Goal: Transaction & Acquisition: Purchase product/service

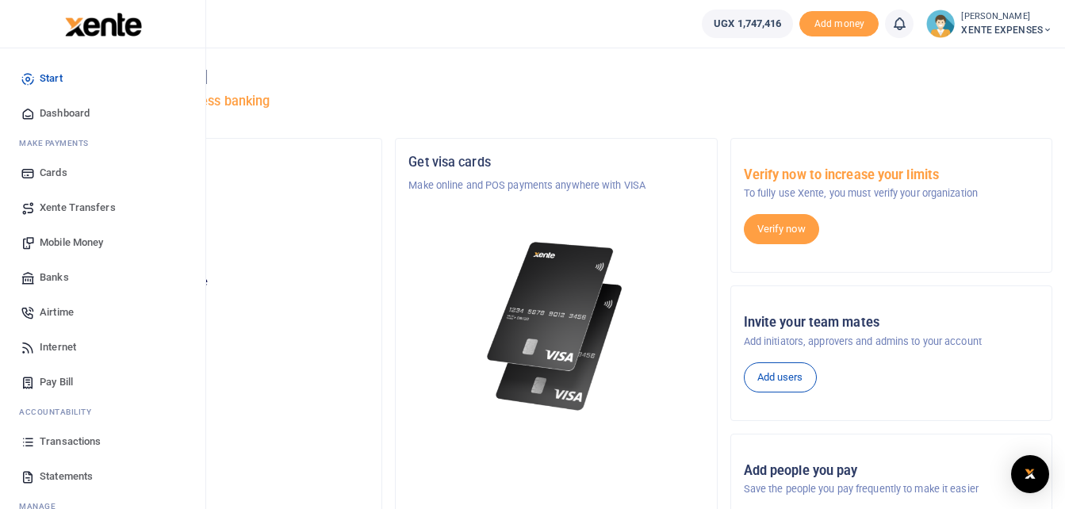
click at [63, 443] on span "Transactions" at bounding box center [70, 442] width 61 height 16
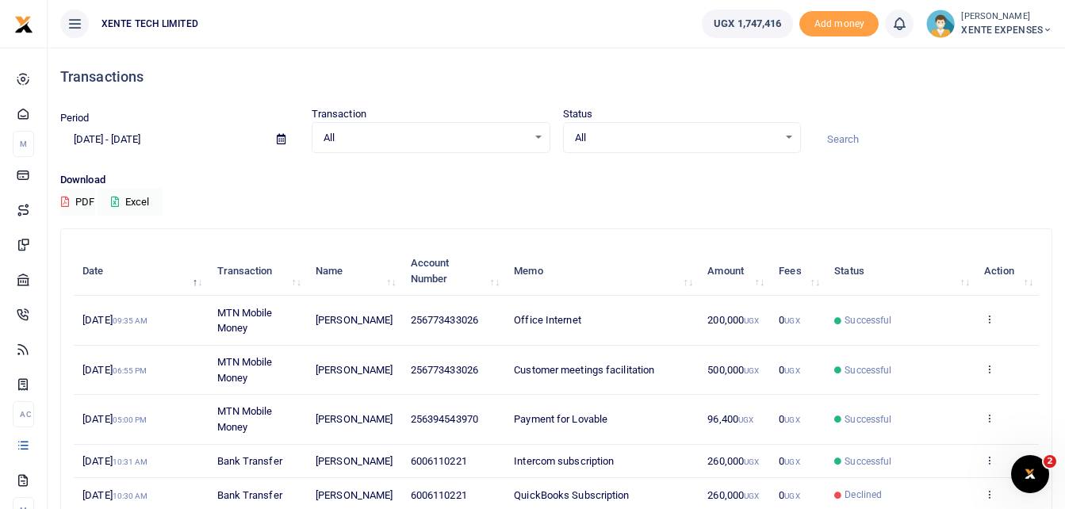
click at [1029, 79] on h4 "Transactions" at bounding box center [556, 76] width 992 height 17
click at [869, 143] on input at bounding box center [933, 139] width 239 height 27
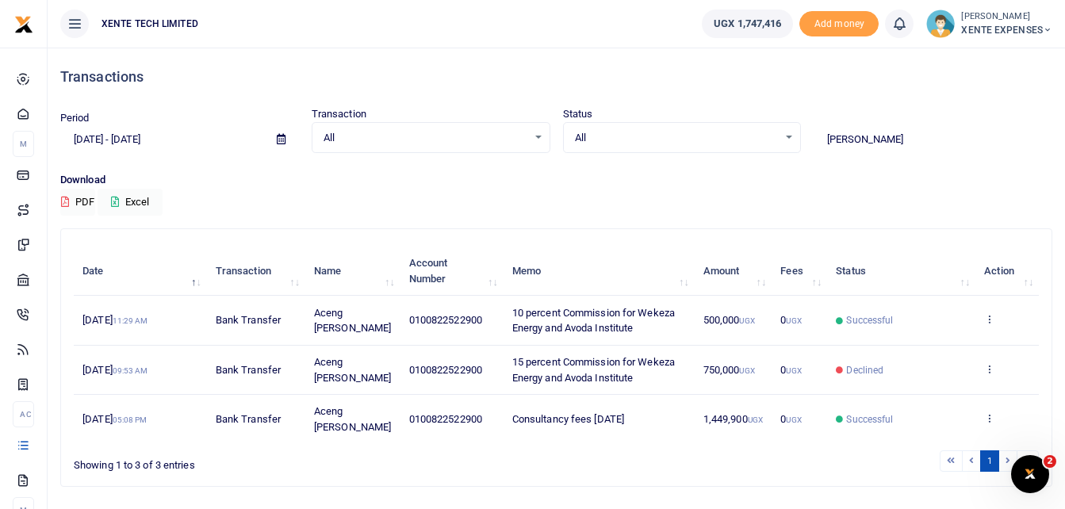
type input "Monica"
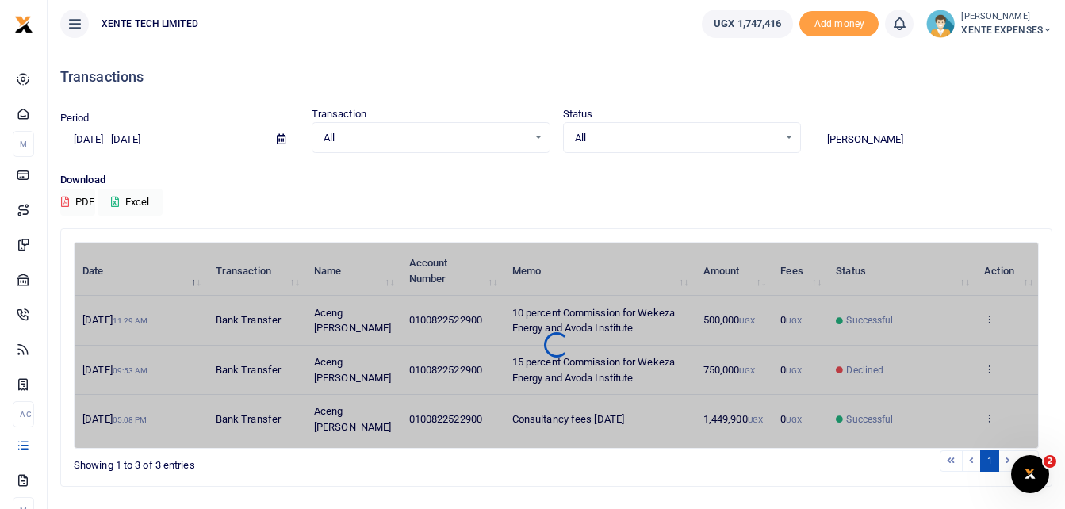
click at [278, 133] on span at bounding box center [281, 139] width 36 height 27
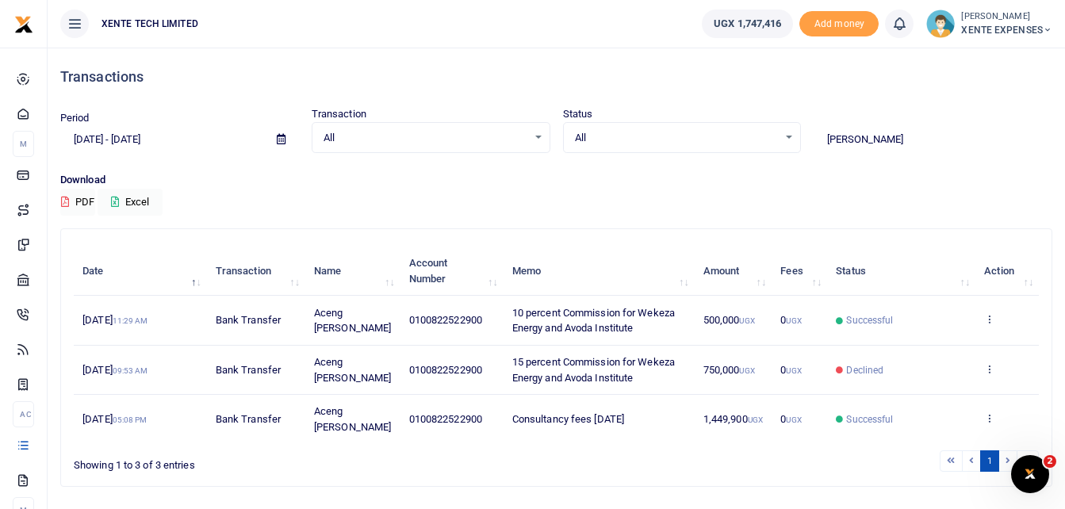
click at [278, 136] on icon at bounding box center [281, 139] width 9 height 10
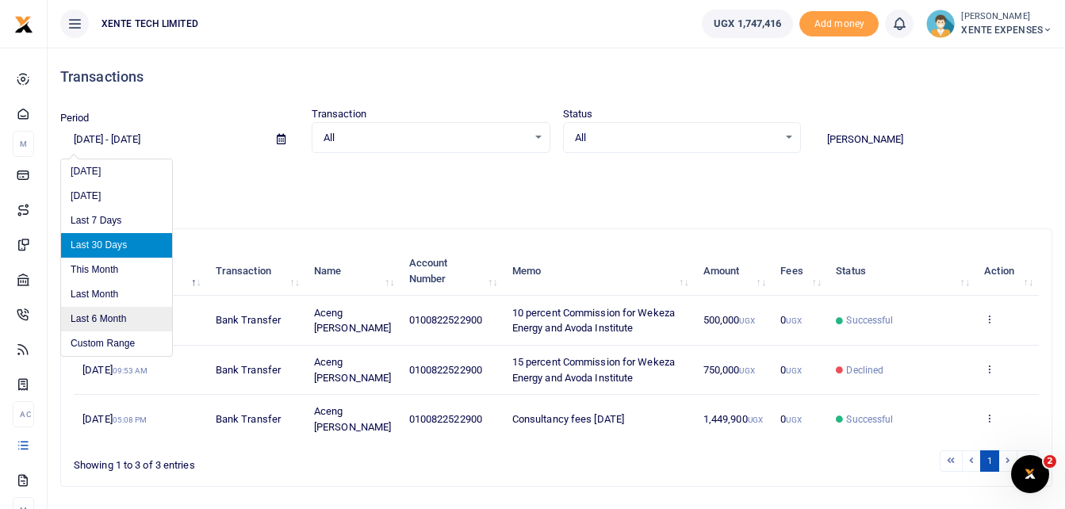
click at [111, 316] on li "Last 6 Month" at bounding box center [116, 319] width 111 height 25
type input "02/25/2025 - 08/25/2025"
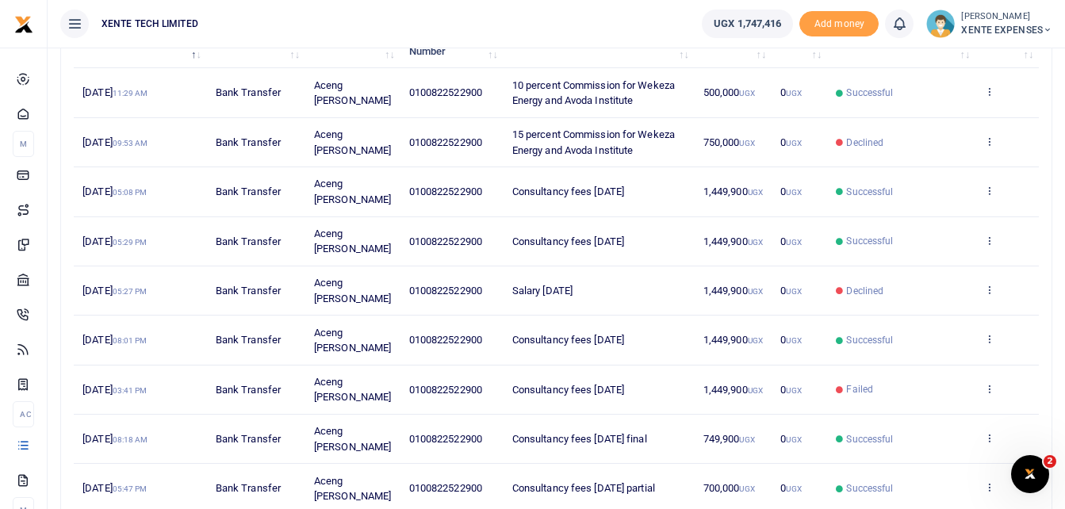
scroll to position [267, 0]
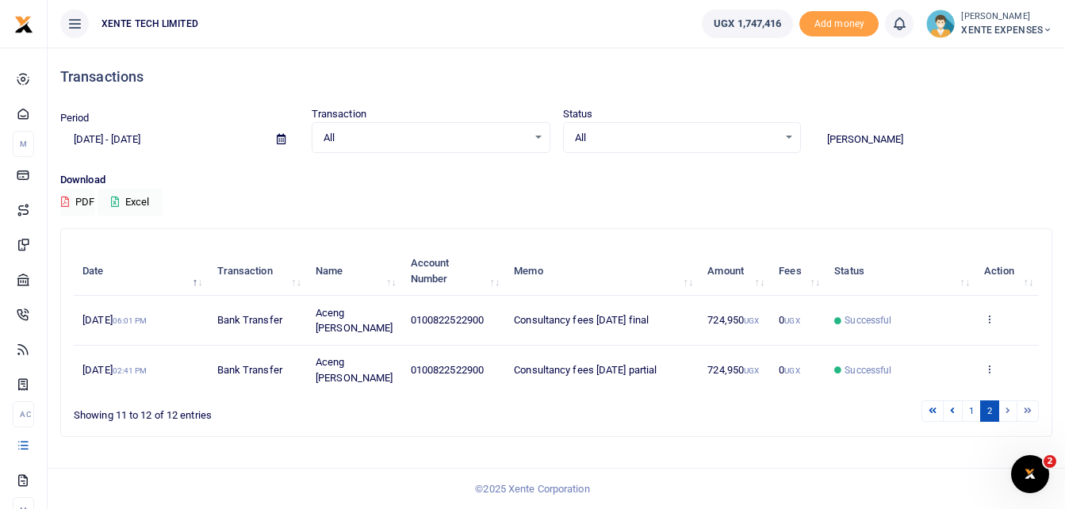
scroll to position [0, 0]
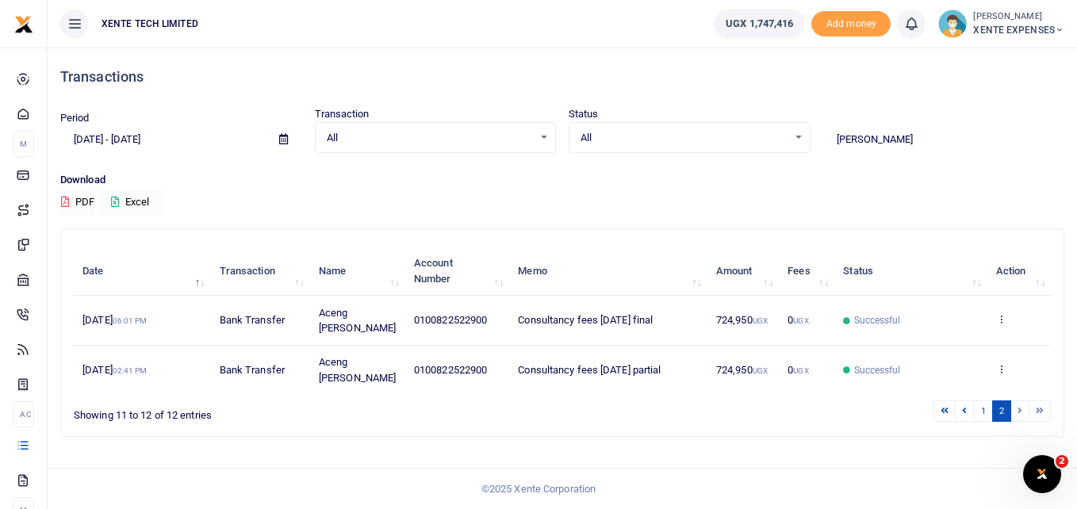
click at [881, 134] on input "Monica" at bounding box center [944, 139] width 242 height 27
click at [887, 137] on input "Monica" at bounding box center [944, 139] width 242 height 27
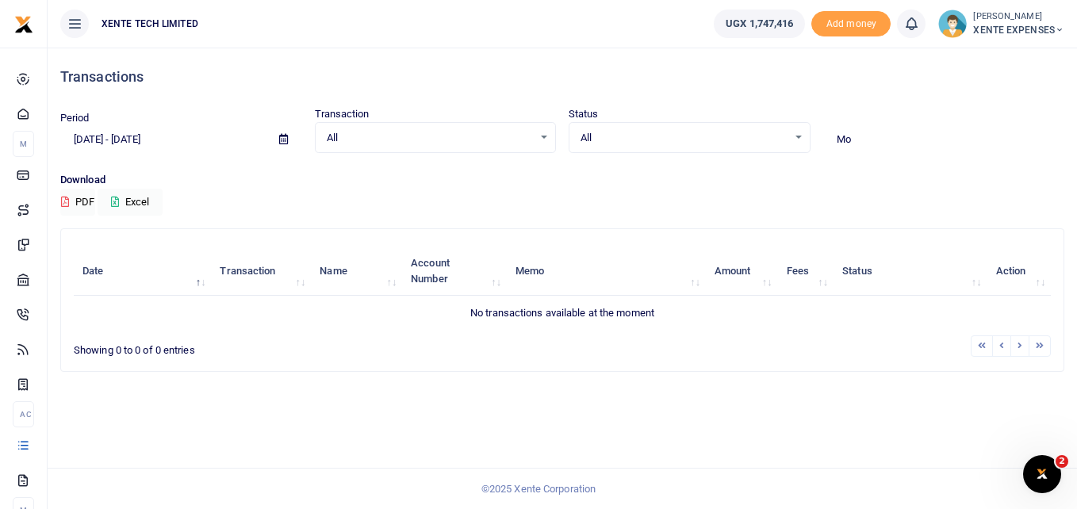
type input "M"
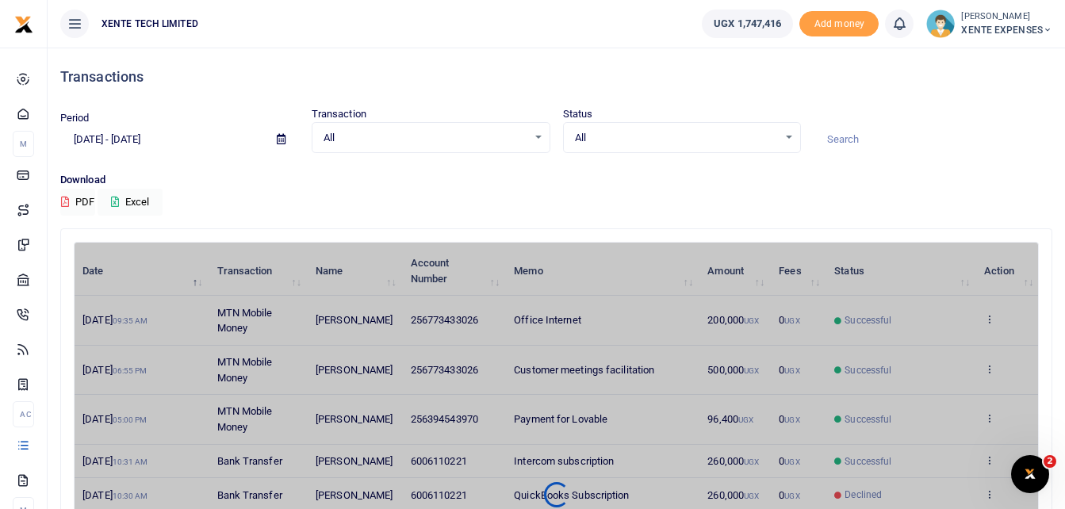
click at [281, 138] on icon at bounding box center [281, 139] width 9 height 10
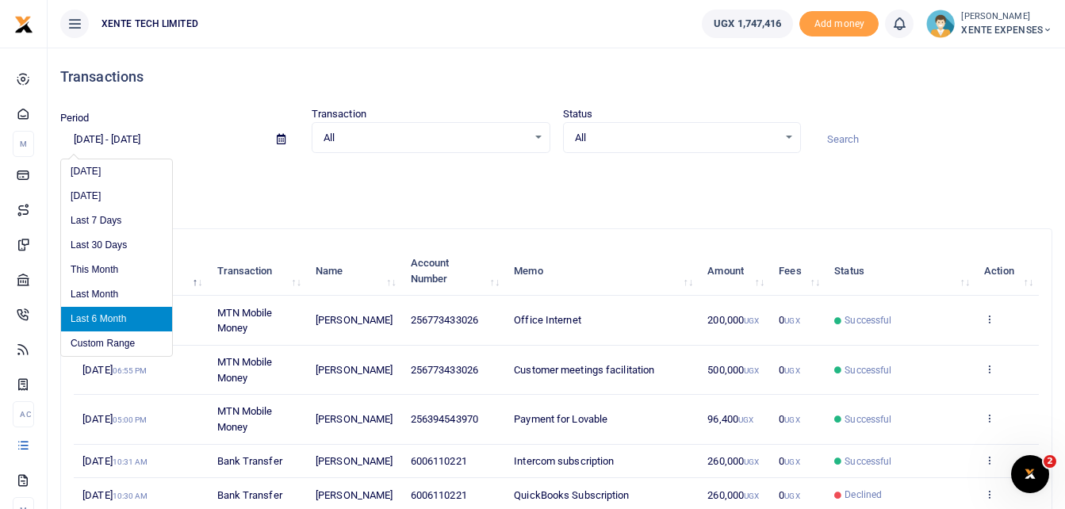
click at [94, 318] on li "Last 6 Month" at bounding box center [116, 319] width 111 height 25
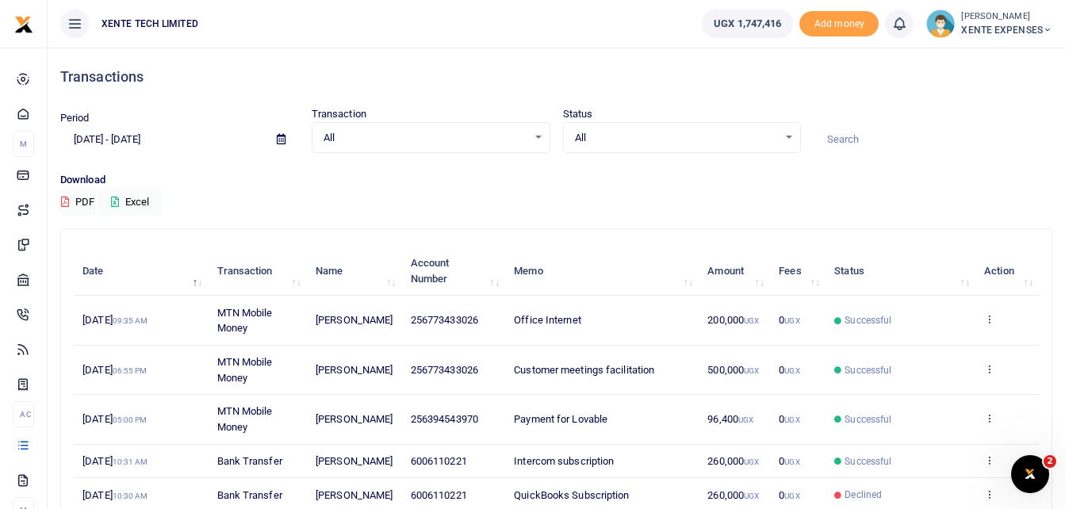
click at [868, 136] on input at bounding box center [933, 139] width 239 height 27
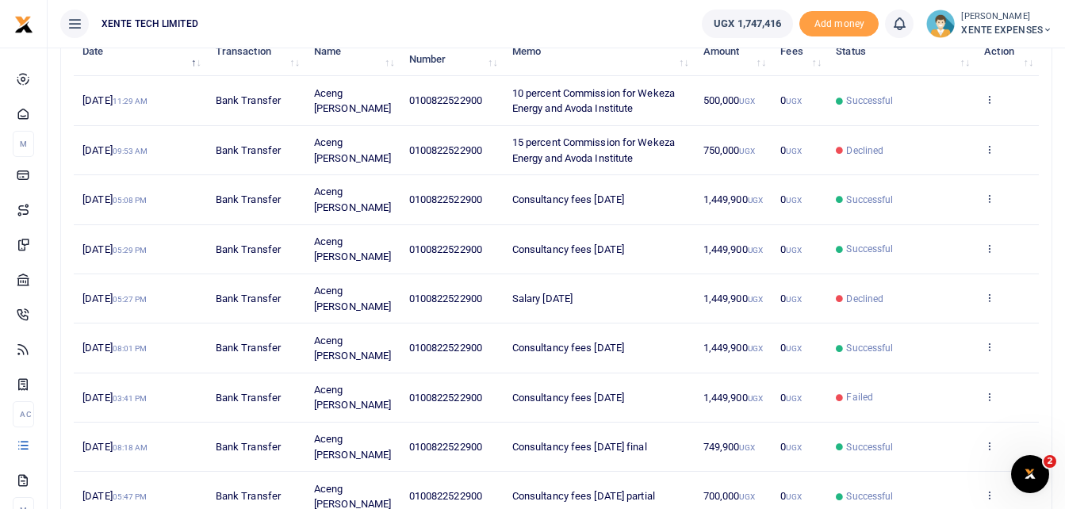
scroll to position [238, 0]
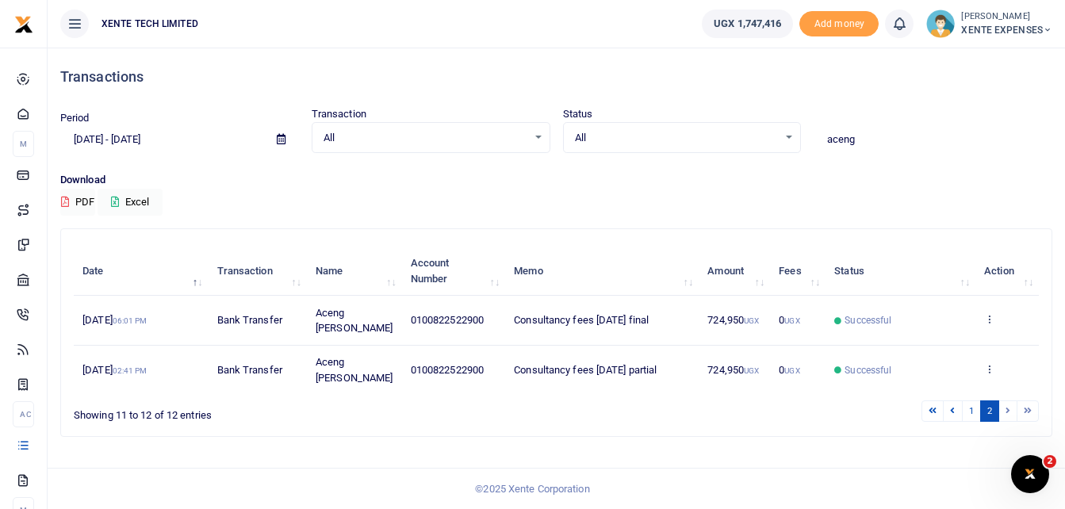
scroll to position [0, 0]
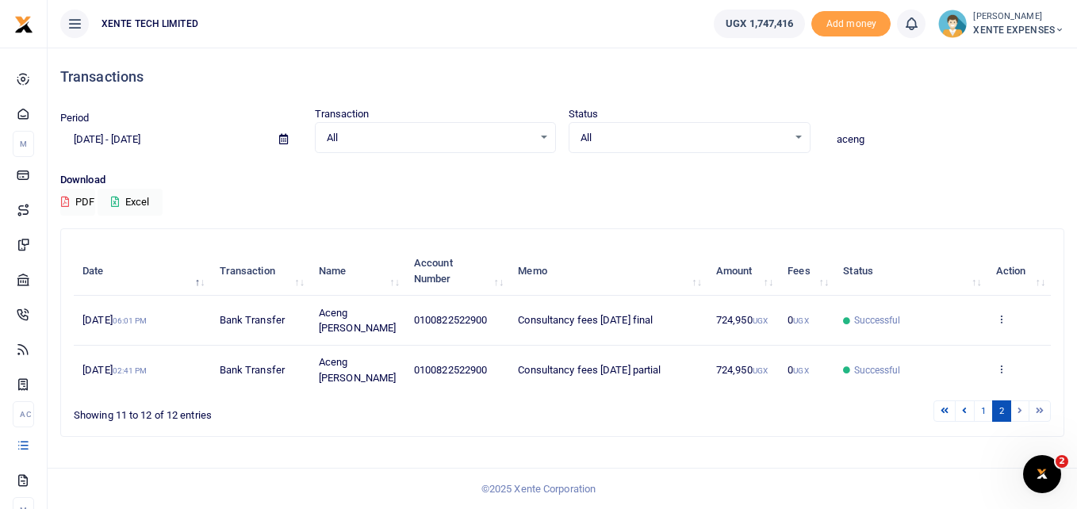
click at [890, 145] on input "aceng" at bounding box center [944, 139] width 242 height 27
drag, startPoint x: 890, startPoint y: 145, endPoint x: 835, endPoint y: 145, distance: 54.7
click at [835, 145] on input "aceng" at bounding box center [944, 139] width 242 height 27
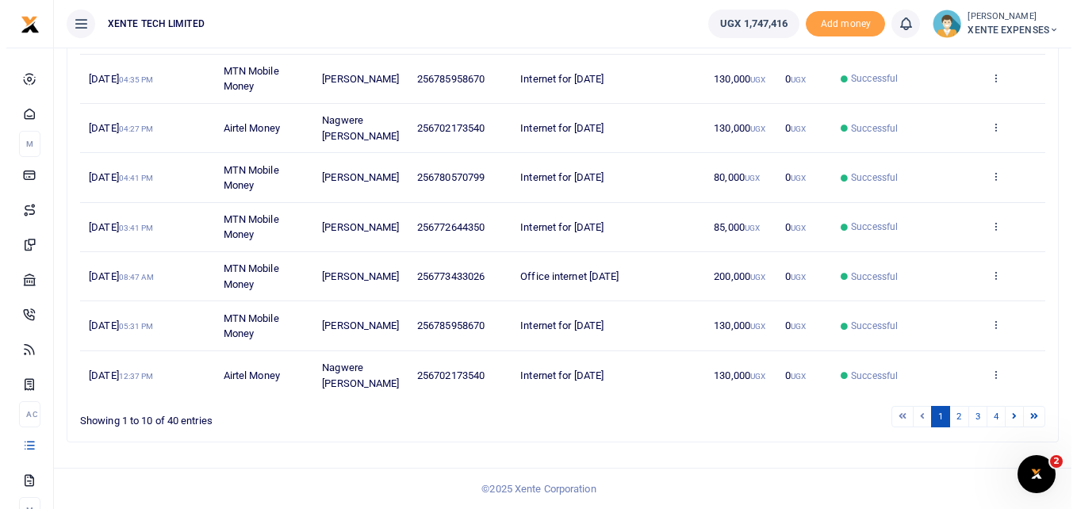
scroll to position [421, 0]
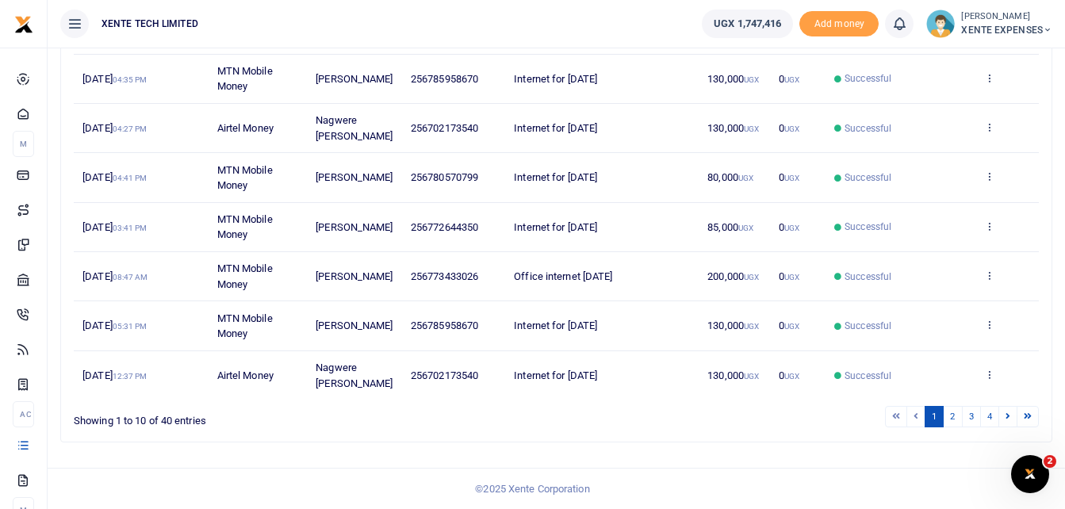
type input "internet"
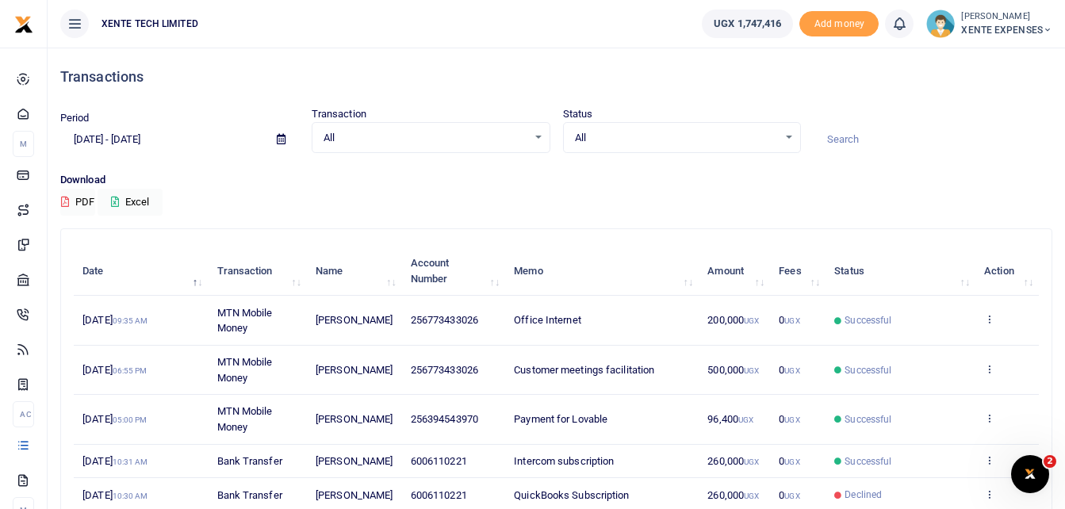
click at [850, 139] on input at bounding box center [933, 139] width 239 height 27
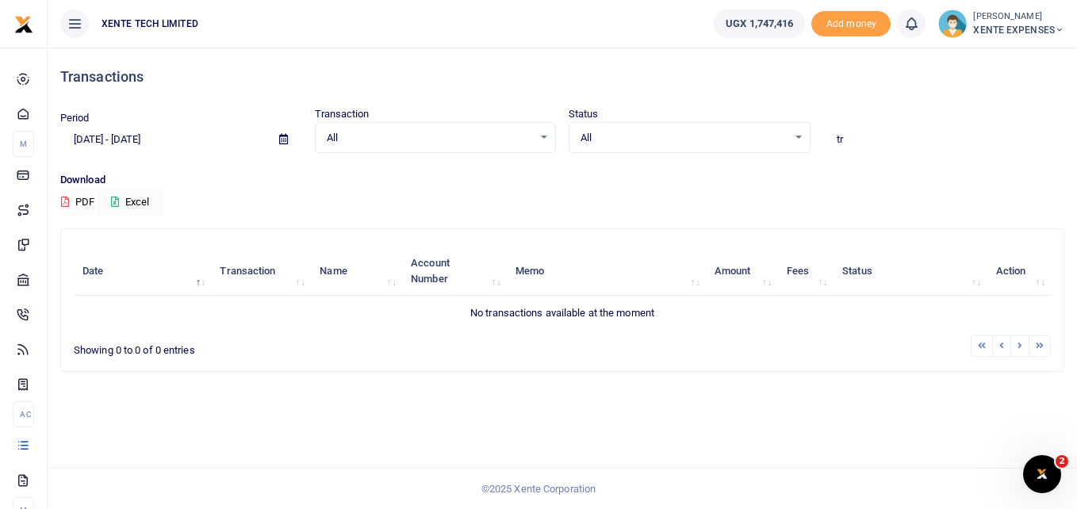
type input "t"
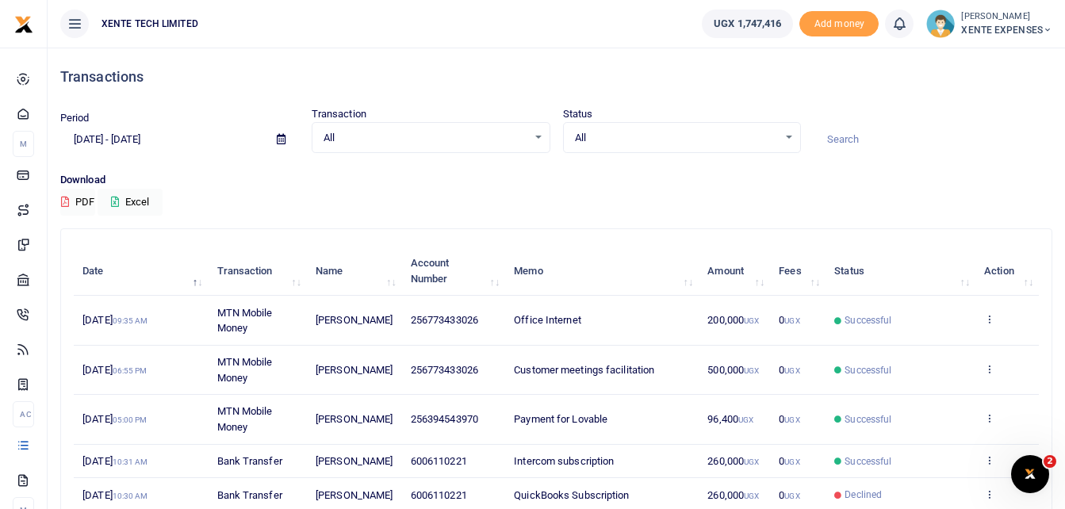
type input "n"
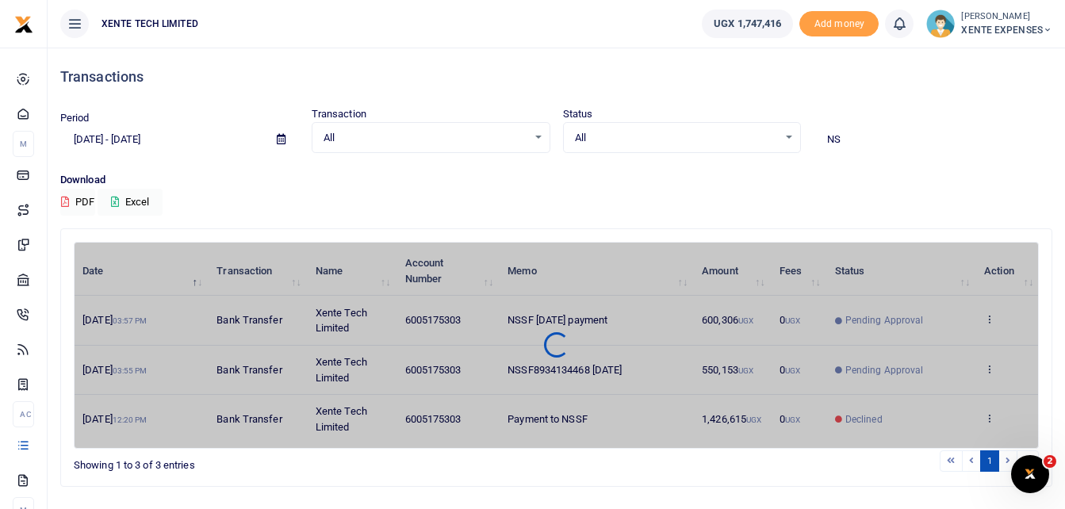
type input "N"
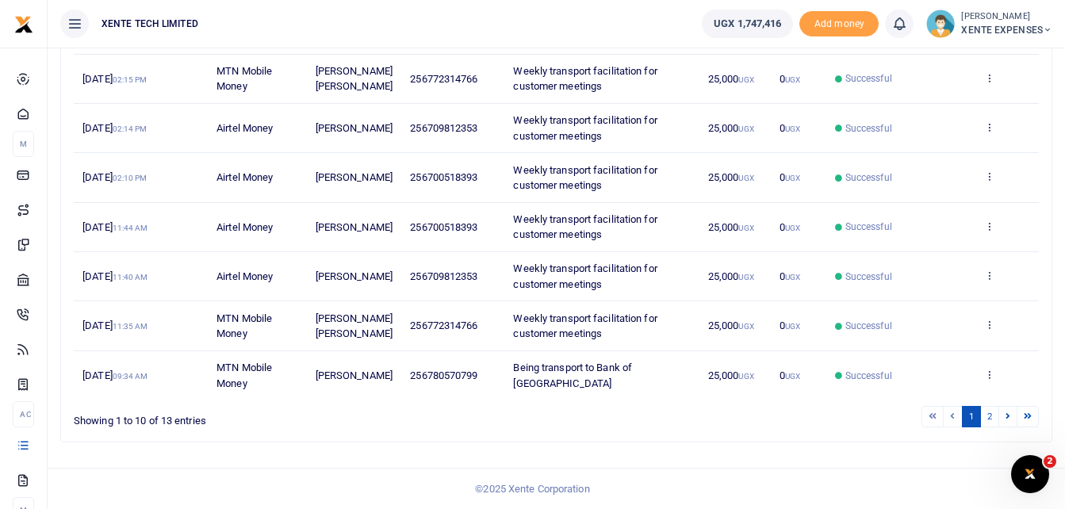
scroll to position [437, 0]
type input "Transport"
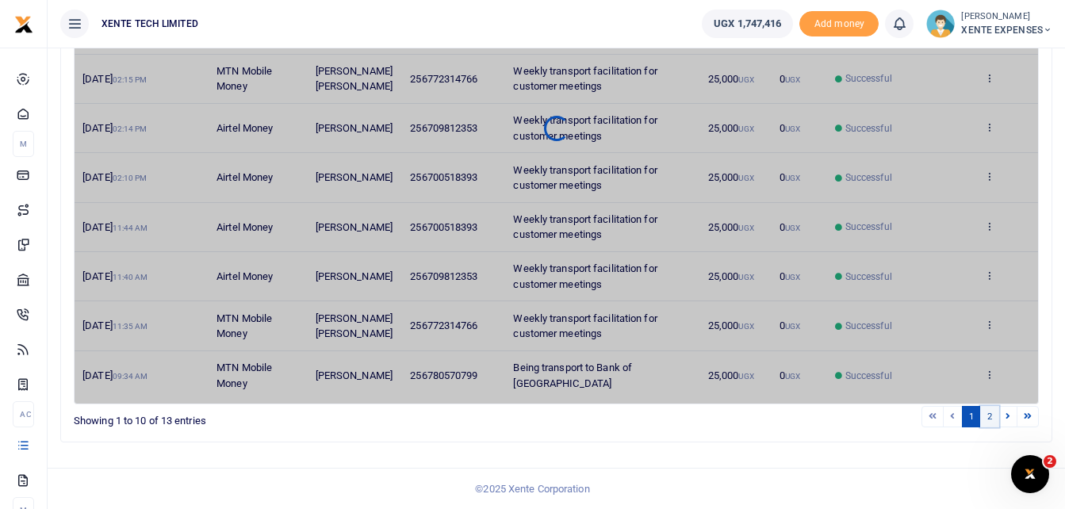
click at [988, 420] on link "2" at bounding box center [990, 416] width 19 height 21
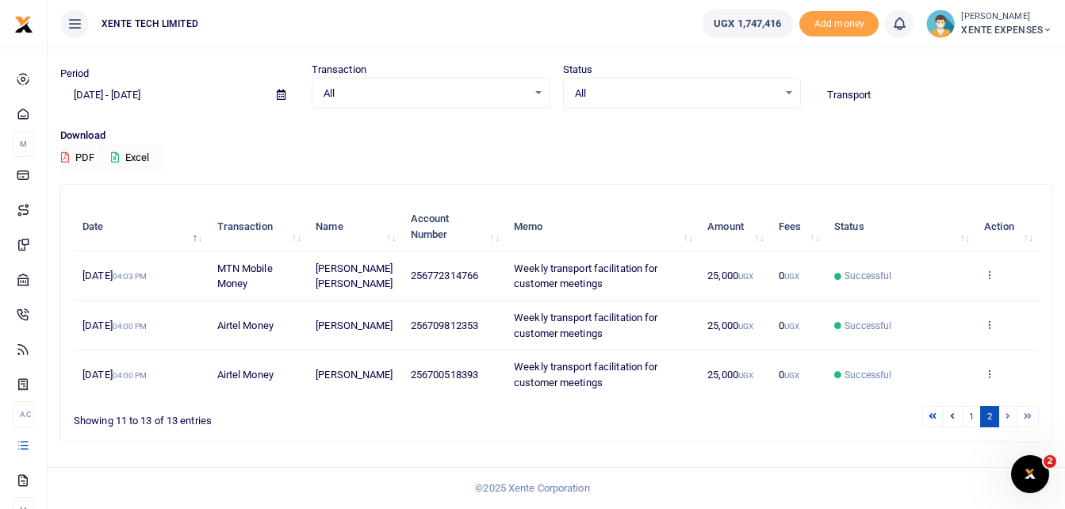
click at [281, 90] on icon at bounding box center [281, 95] width 9 height 10
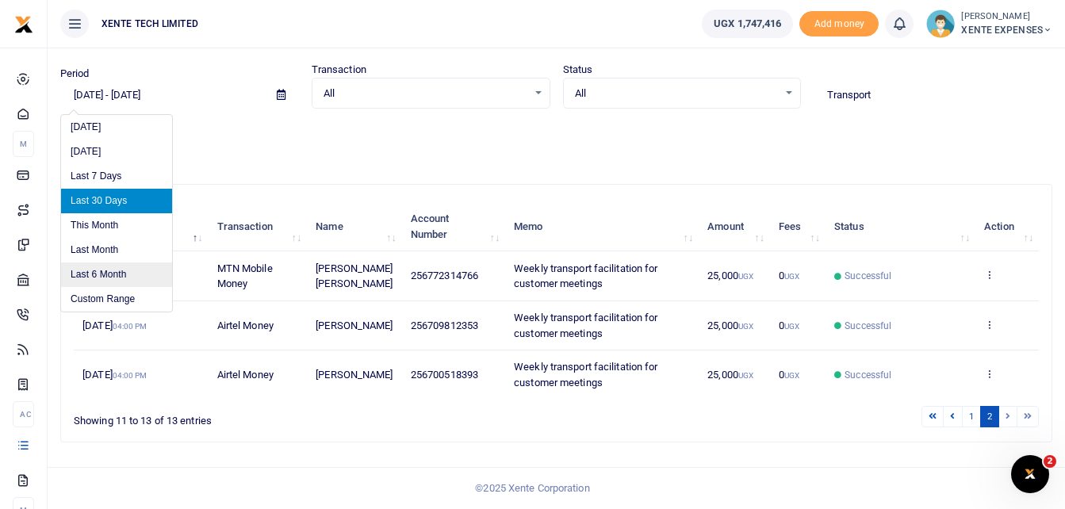
click at [107, 263] on li "Last 6 Month" at bounding box center [116, 275] width 111 height 25
type input "02/25/2025 - 08/25/2025"
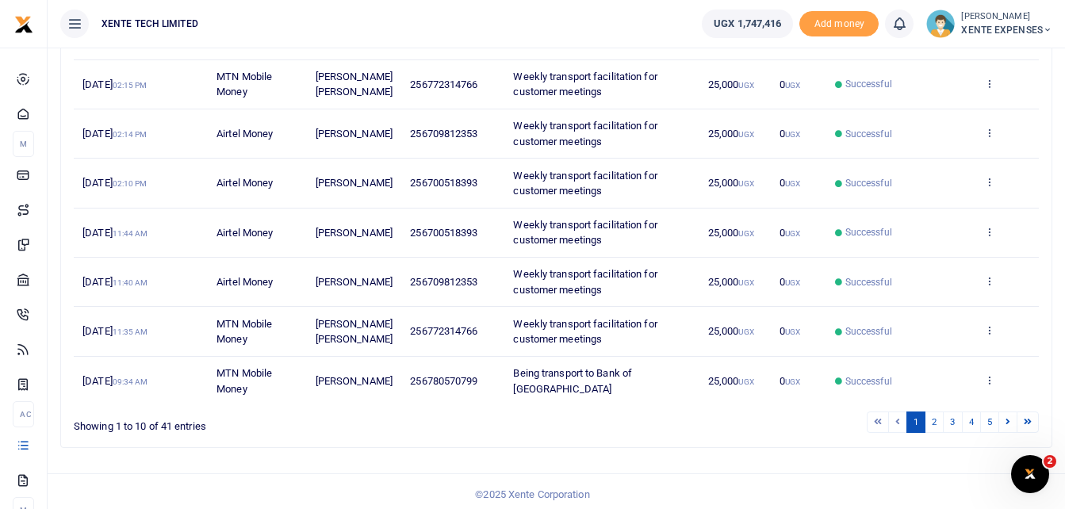
scroll to position [437, 0]
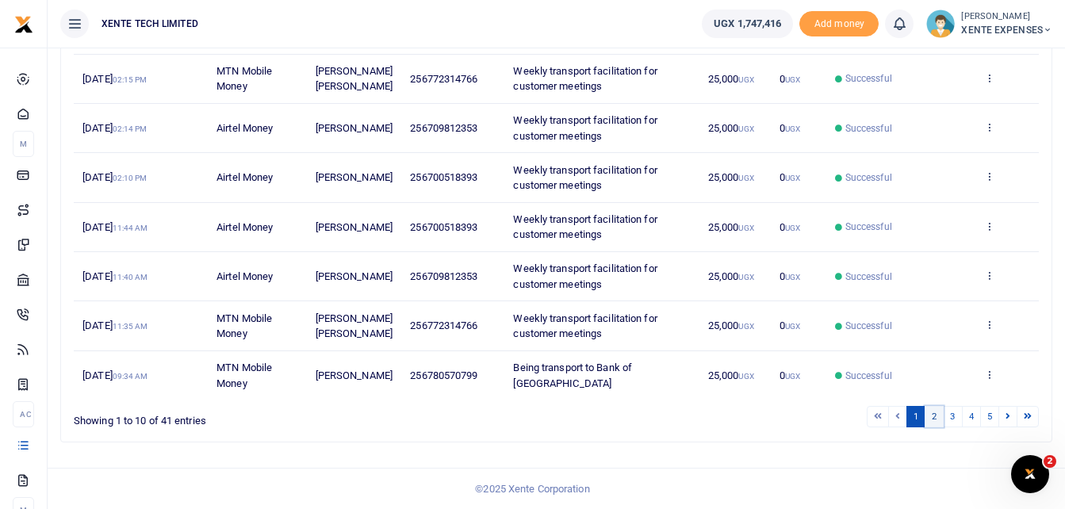
click at [932, 413] on link "2" at bounding box center [934, 416] width 19 height 21
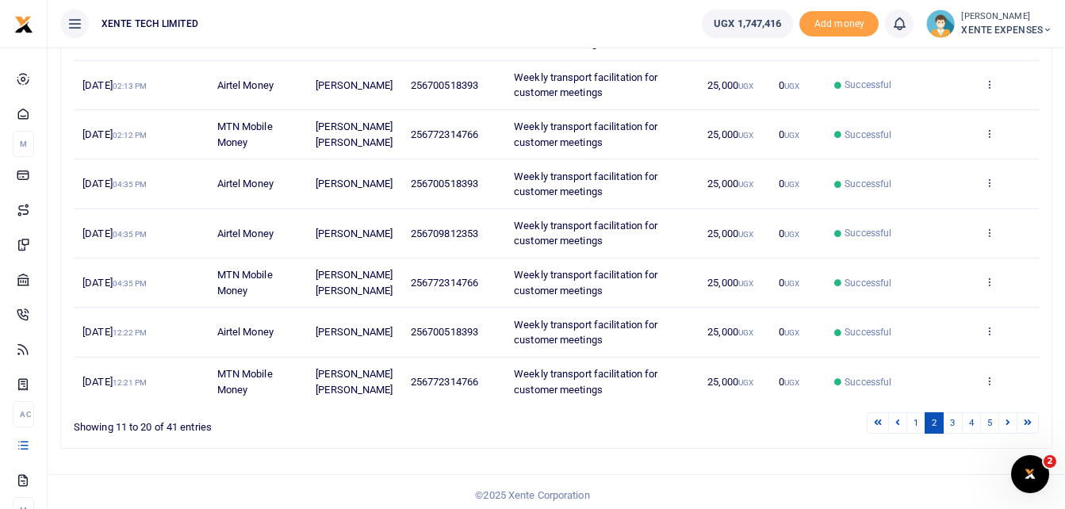
scroll to position [452, 0]
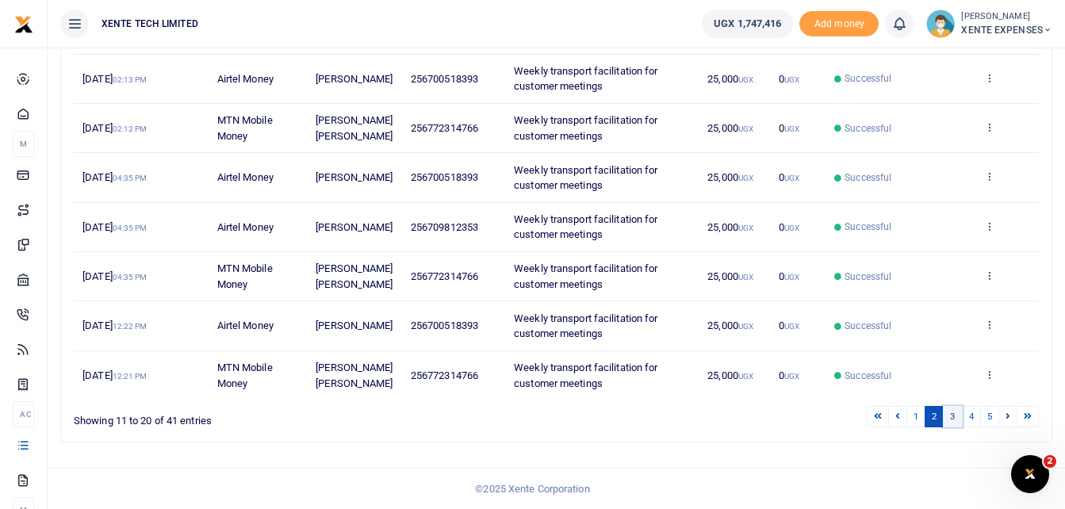
click at [952, 417] on link "3" at bounding box center [952, 416] width 19 height 21
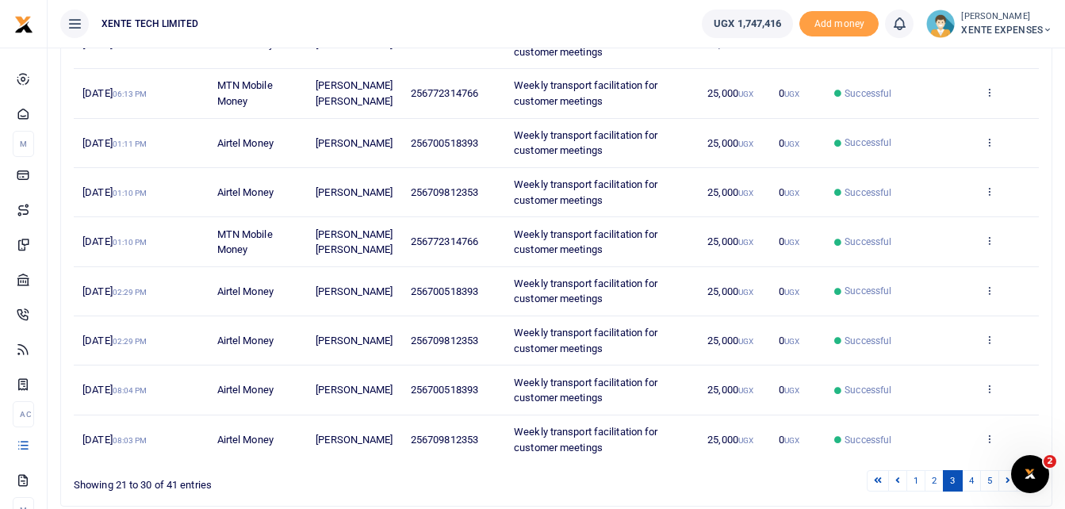
scroll to position [421, 0]
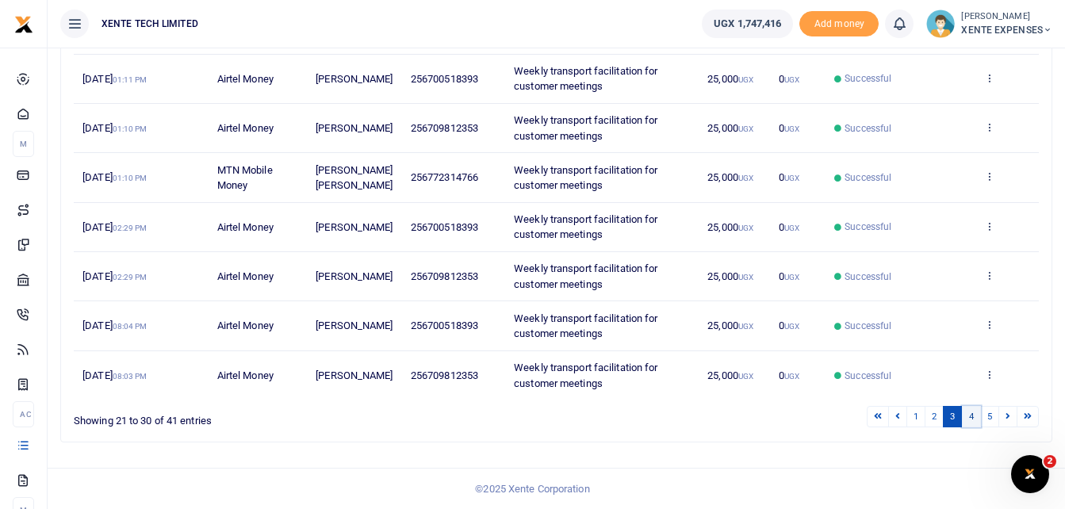
click at [971, 413] on link "4" at bounding box center [971, 416] width 19 height 21
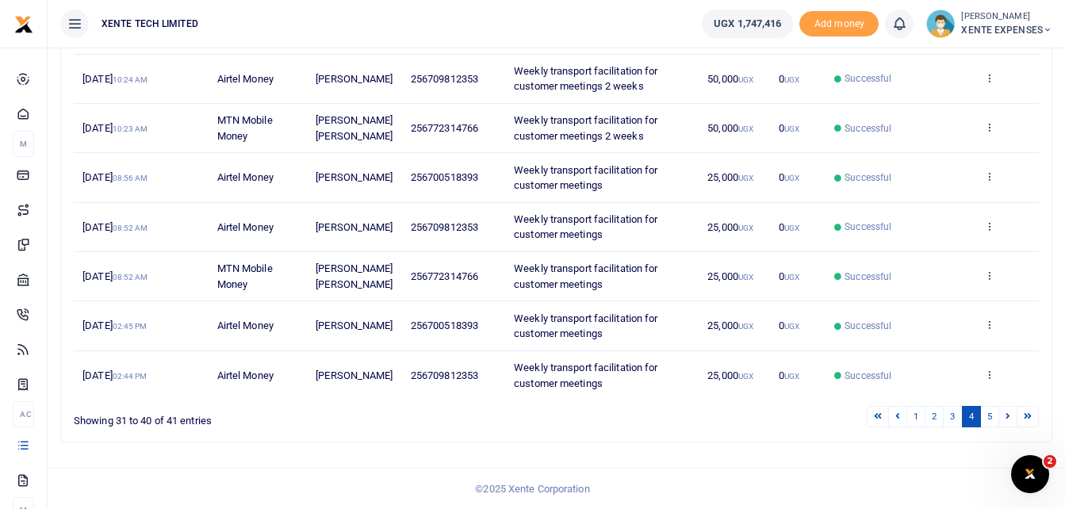
scroll to position [437, 0]
click at [988, 416] on link "5" at bounding box center [990, 416] width 19 height 21
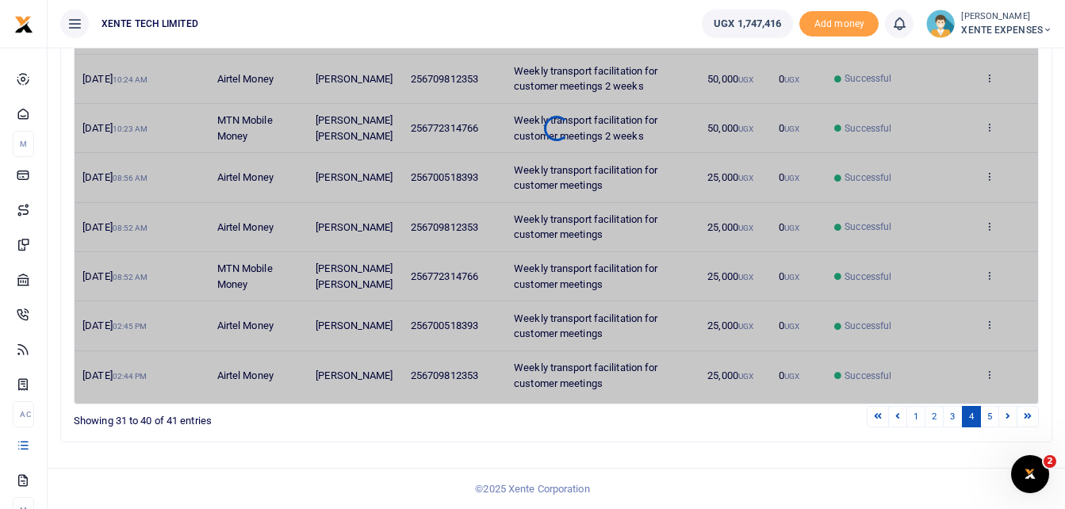
scroll to position [0, 0]
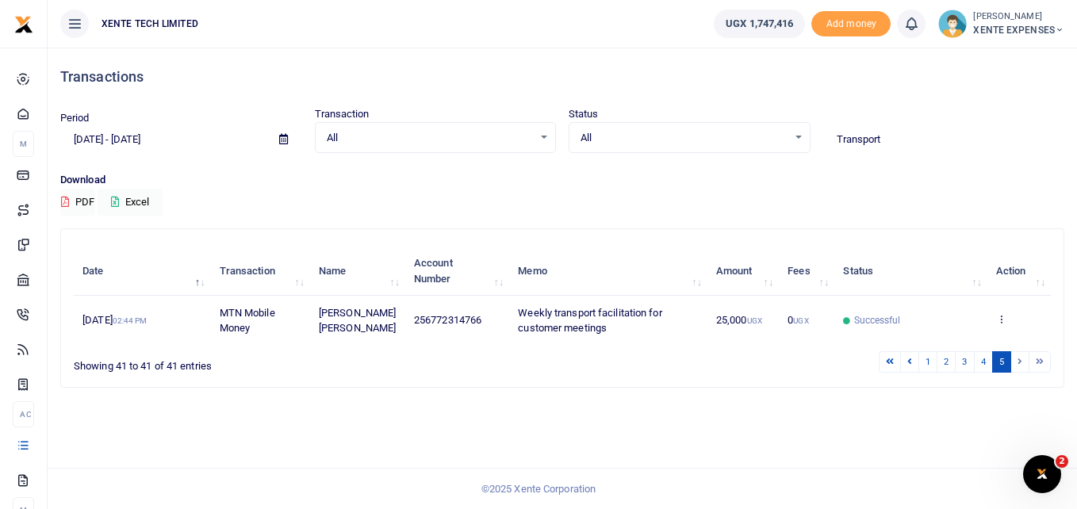
click at [910, 144] on input "Transport" at bounding box center [944, 139] width 242 height 27
drag, startPoint x: 910, startPoint y: 144, endPoint x: 758, endPoint y: 164, distance: 153.6
click at [758, 164] on div "Period 02/25/2025 - 08/25/2025 Transaction All Select an option... All Airtime …" at bounding box center [562, 139] width 1017 height 66
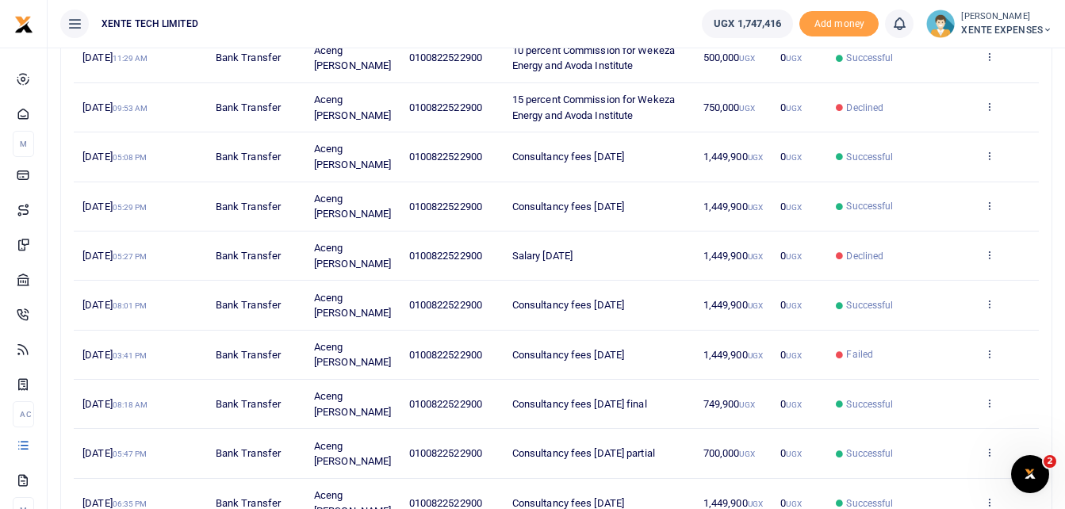
scroll to position [267, 0]
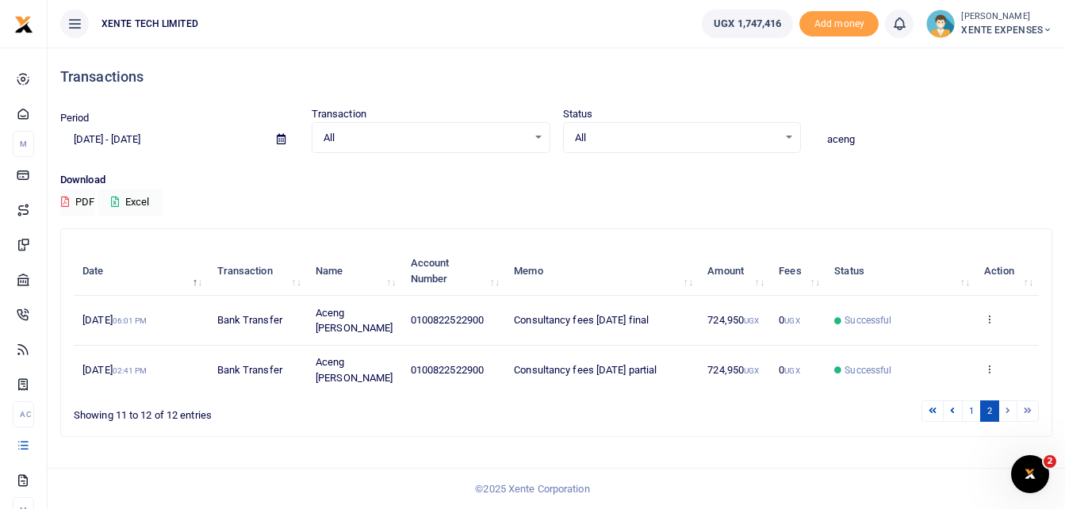
scroll to position [0, 0]
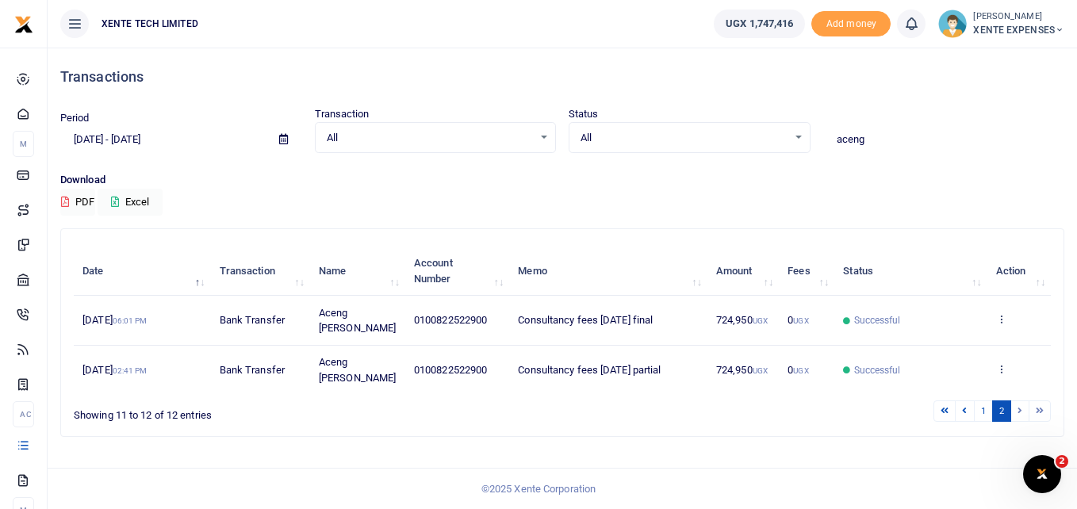
drag, startPoint x: 879, startPoint y: 128, endPoint x: 800, endPoint y: 143, distance: 80.8
click at [800, 143] on div "Period 02/25/2025 - 08/25/2025 Transaction All Select an option... All Airtime …" at bounding box center [562, 129] width 1017 height 47
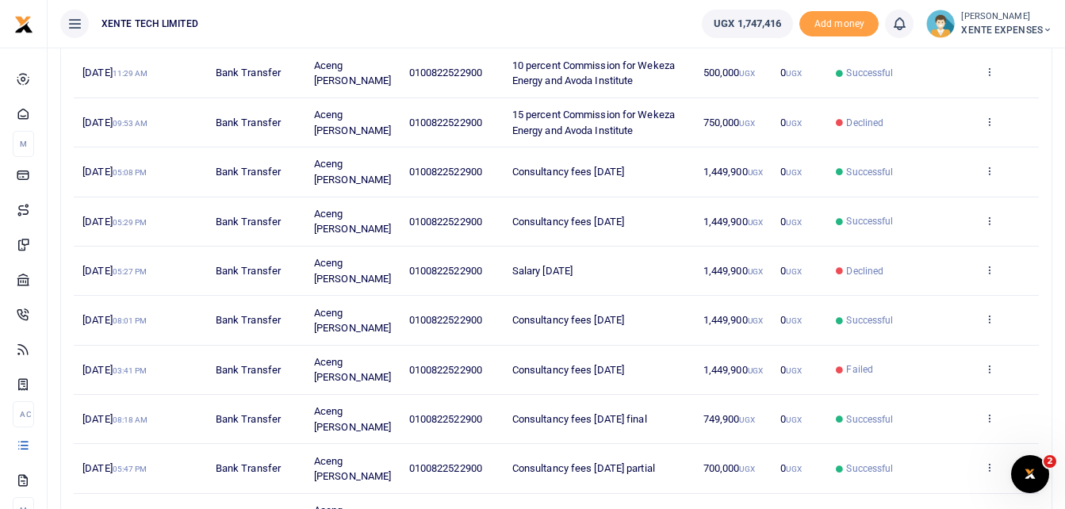
scroll to position [267, 0]
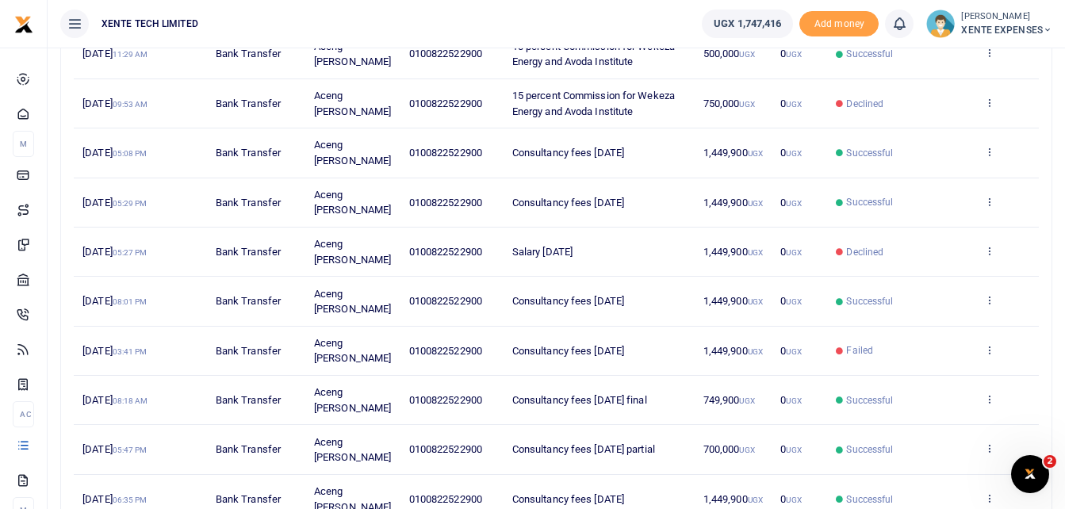
type input "monica"
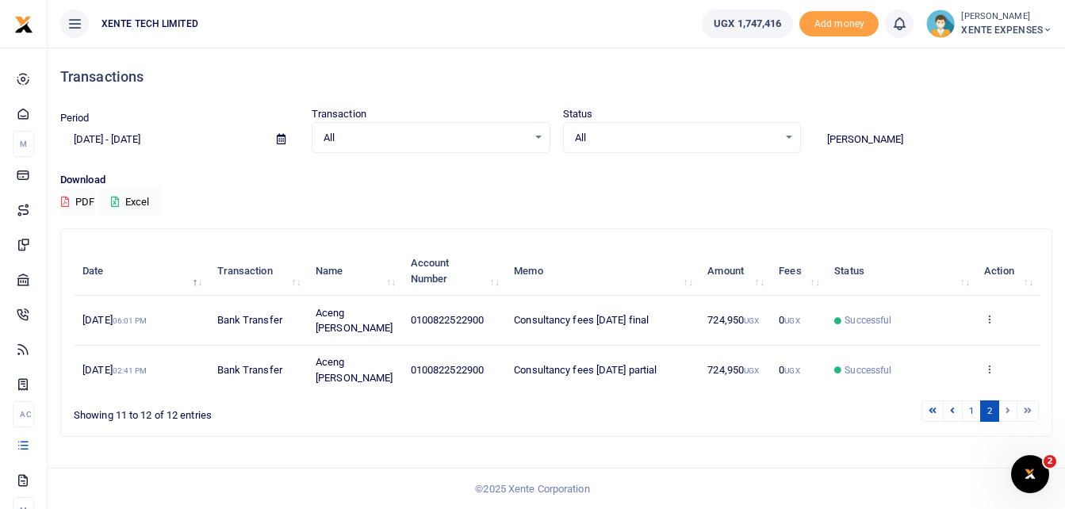
scroll to position [0, 0]
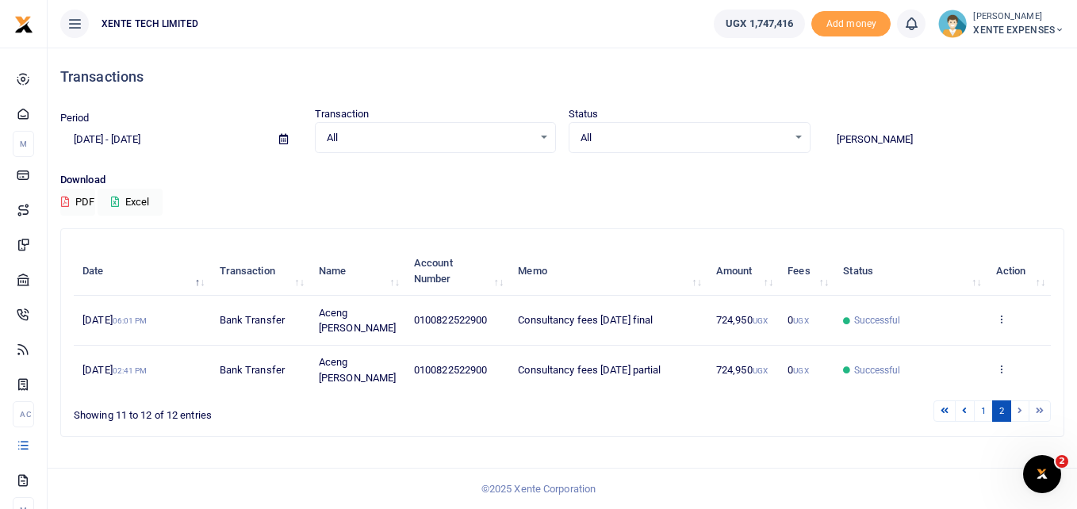
drag, startPoint x: 875, startPoint y: 138, endPoint x: 785, endPoint y: 140, distance: 89.7
click at [785, 140] on div "Period 02/25/2025 - 08/25/2025 Transaction All Select an option... All Airtime …" at bounding box center [562, 129] width 1017 height 47
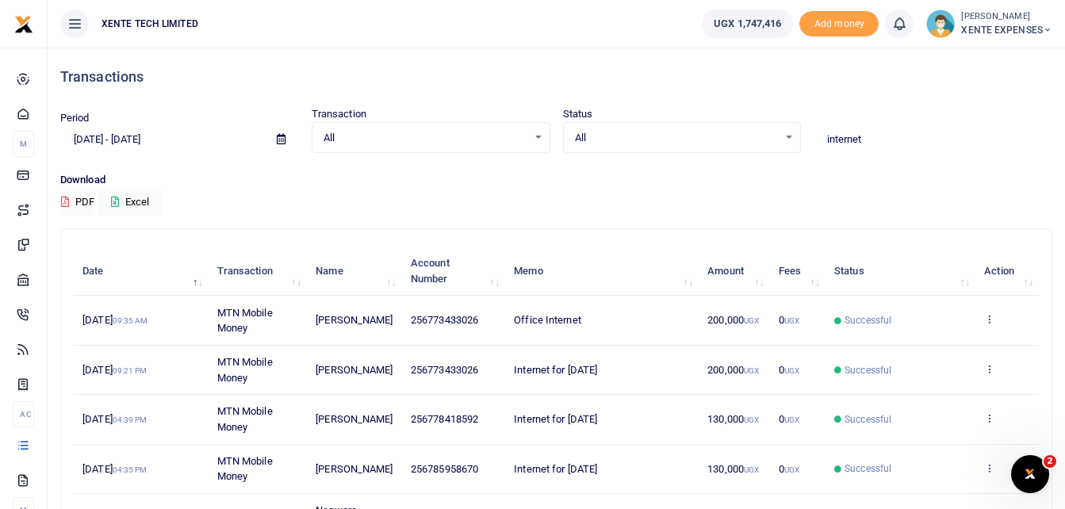
type input "internet"
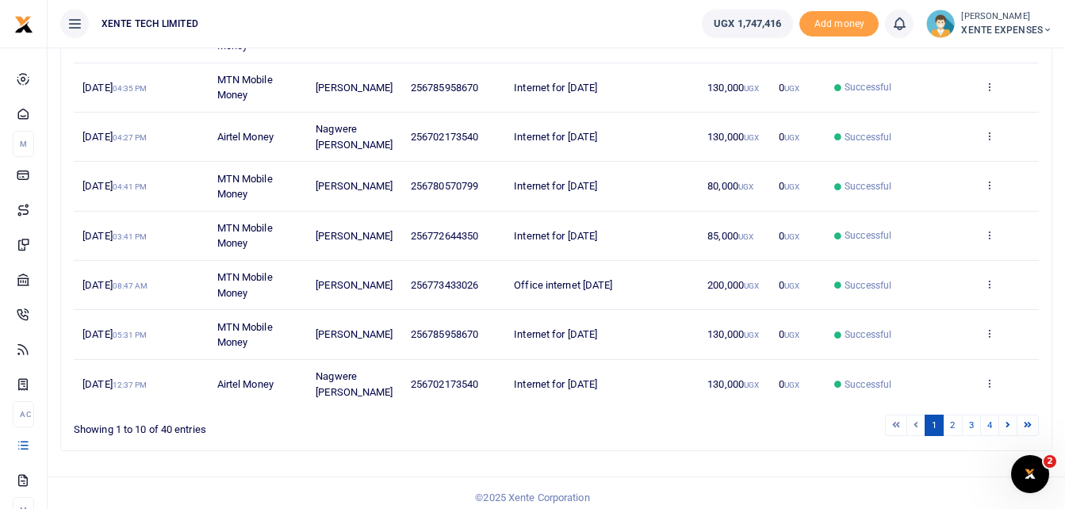
scroll to position [397, 0]
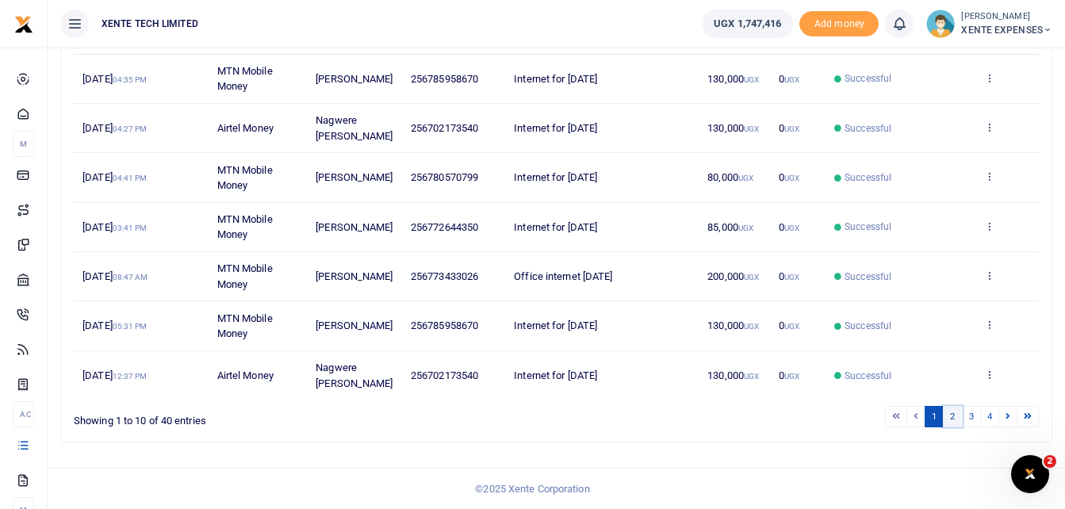
click at [951, 428] on link "2" at bounding box center [952, 416] width 19 height 21
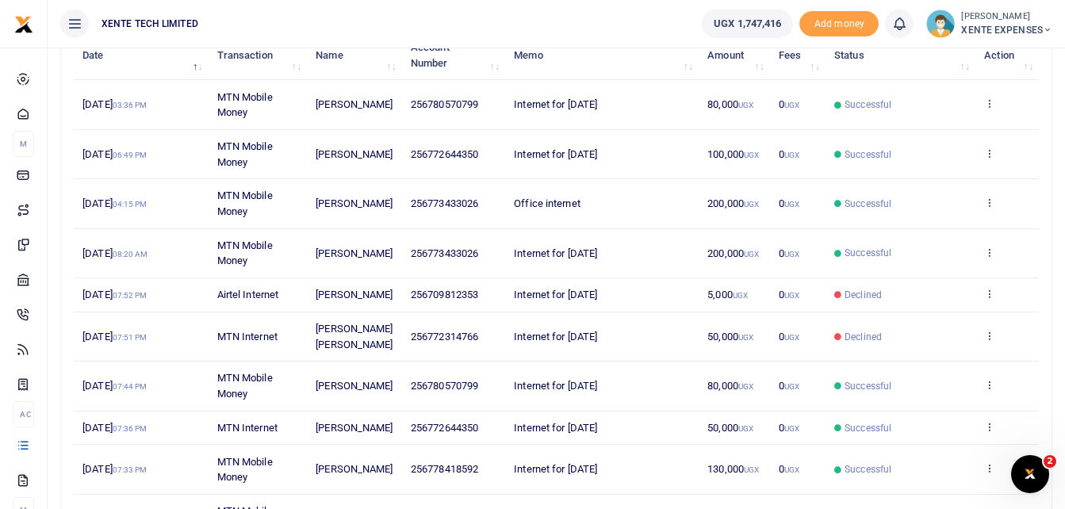
scroll to position [217, 0]
click at [992, 153] on icon at bounding box center [989, 152] width 10 height 11
click at [928, 210] on link "Send again" at bounding box center [931, 215] width 125 height 22
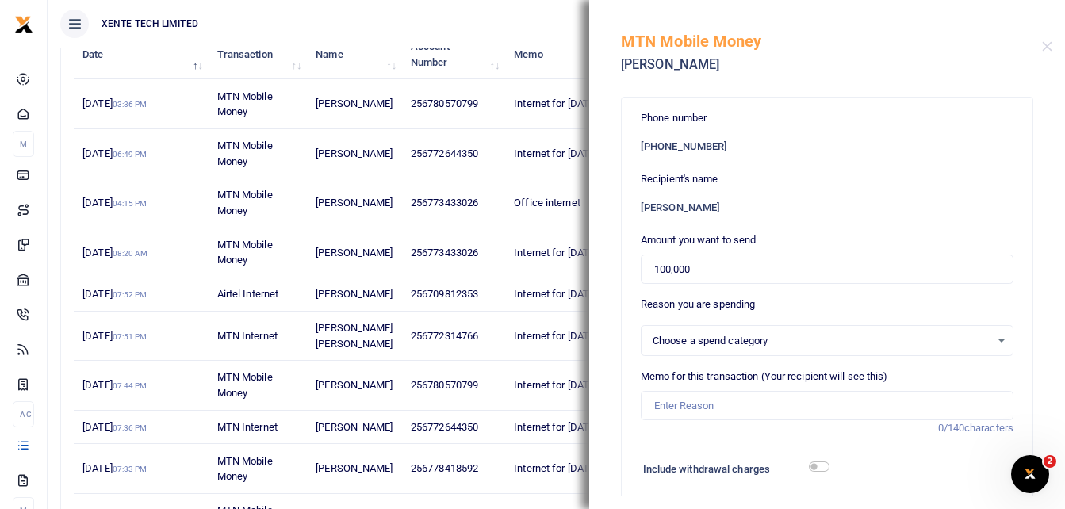
select select "12"
click at [665, 269] on input "100,000" at bounding box center [827, 270] width 373 height 30
type input "30,000"
click at [666, 408] on input "Memo for this transaction (Your recipient will see this)" at bounding box center [827, 406] width 373 height 30
drag, startPoint x: 769, startPoint y: 402, endPoint x: 631, endPoint y: 401, distance: 138.0
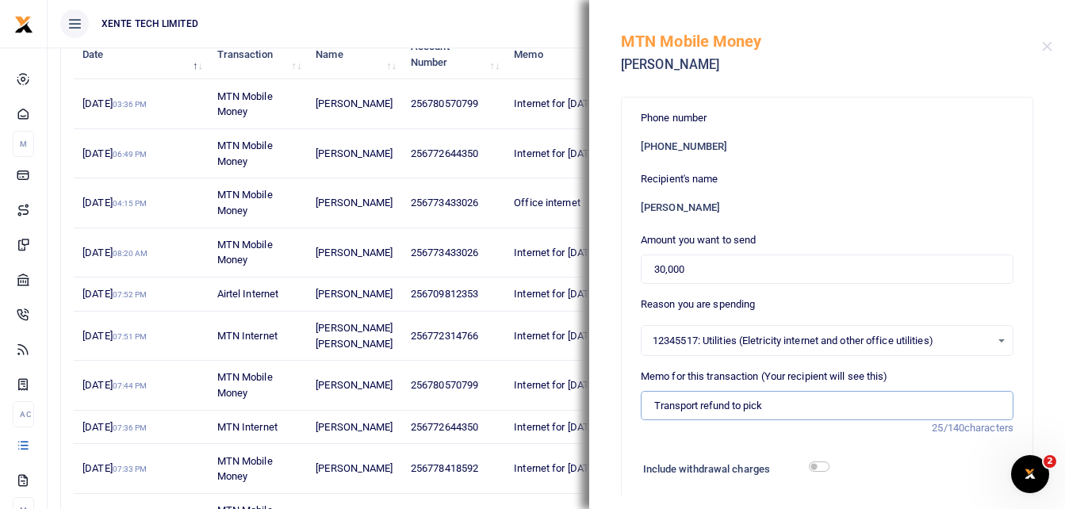
click at [631, 401] on div "Phone number +256 772644350 Recipient's name Monica Aceng Amount you want to se…" at bounding box center [827, 475] width 411 height 755
paste input "go pick the Nssf Contract from their head office"
drag, startPoint x: 759, startPoint y: 404, endPoint x: 731, endPoint y: 404, distance: 28.6
click at [731, 404] on input "Transport refund to go pick the Nssf Contract from their head office" at bounding box center [827, 406] width 373 height 30
click at [767, 405] on input "Transport refund for pick the Nssf Contract from their head office" at bounding box center [827, 406] width 373 height 30
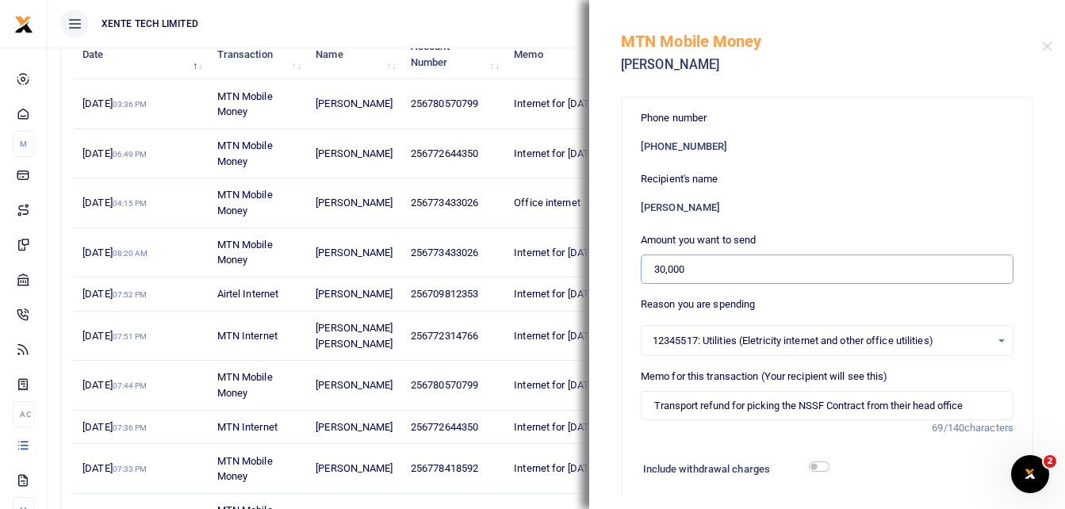
click at [654, 271] on input "30,000" at bounding box center [827, 270] width 373 height 30
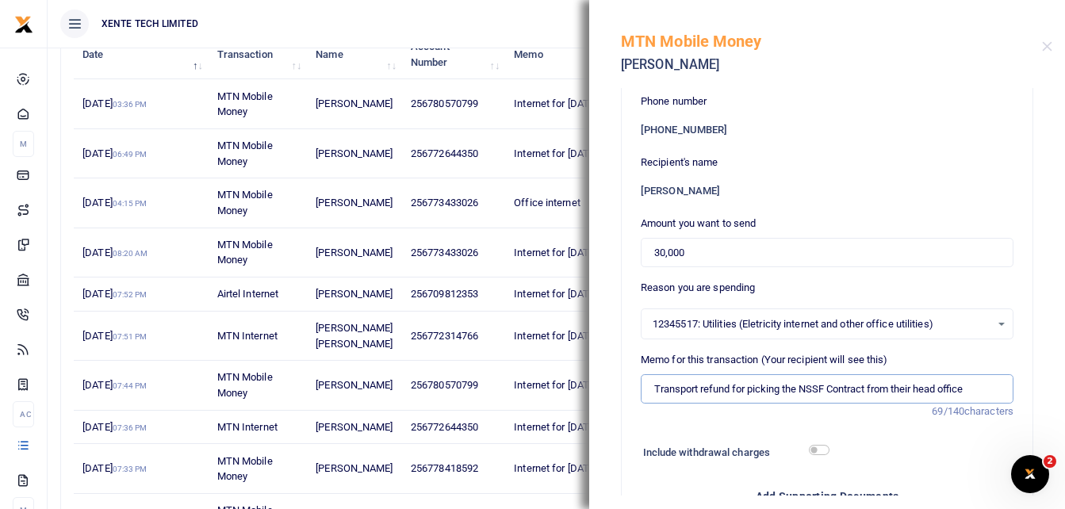
click at [920, 386] on input "Transport refund for picking the NSSF Contract from their head office" at bounding box center [827, 389] width 373 height 30
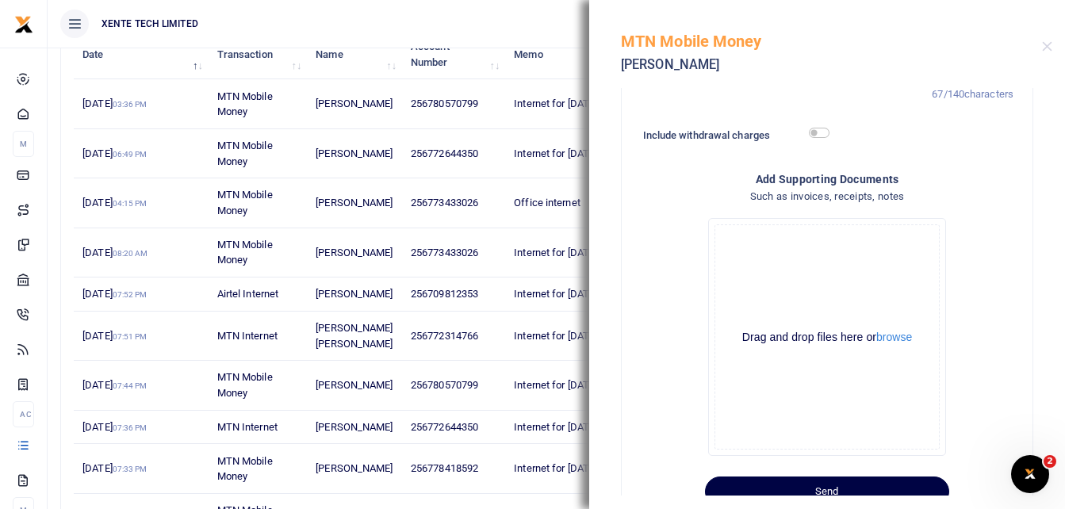
scroll to position [383, 0]
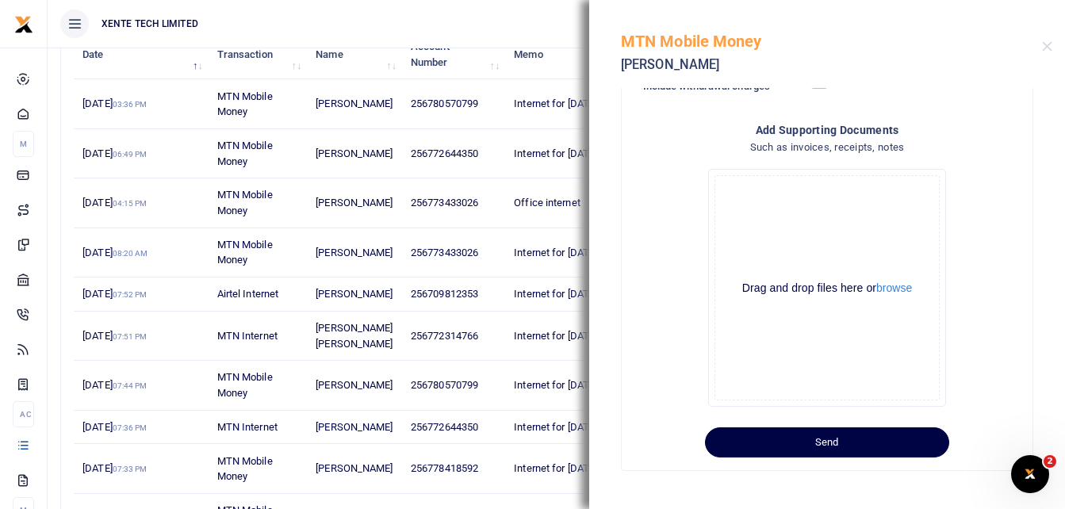
type input "Transport refund for picking the NSSF Contract from the head office"
click at [819, 440] on button "Send" at bounding box center [827, 443] width 244 height 30
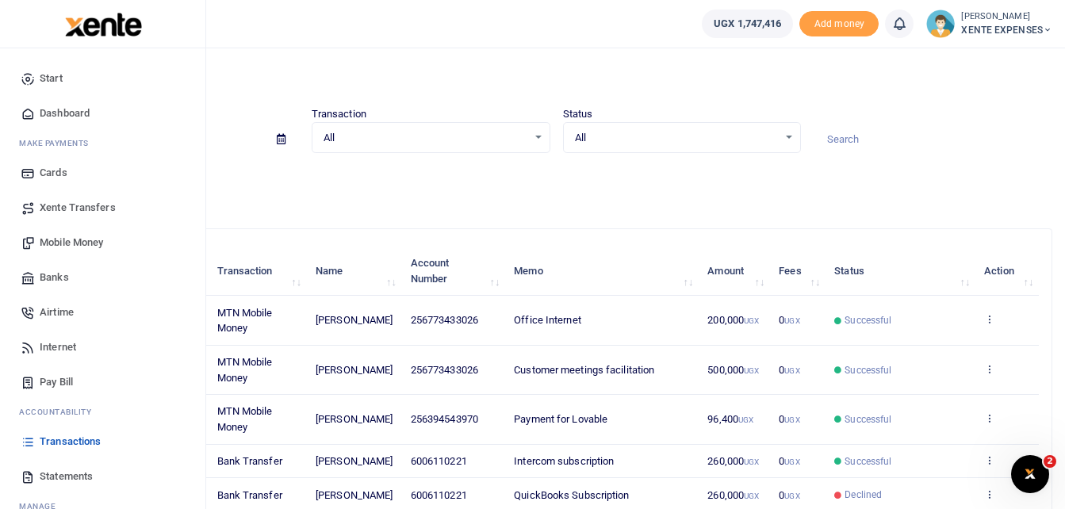
click at [55, 315] on span "Airtime" at bounding box center [57, 313] width 34 height 16
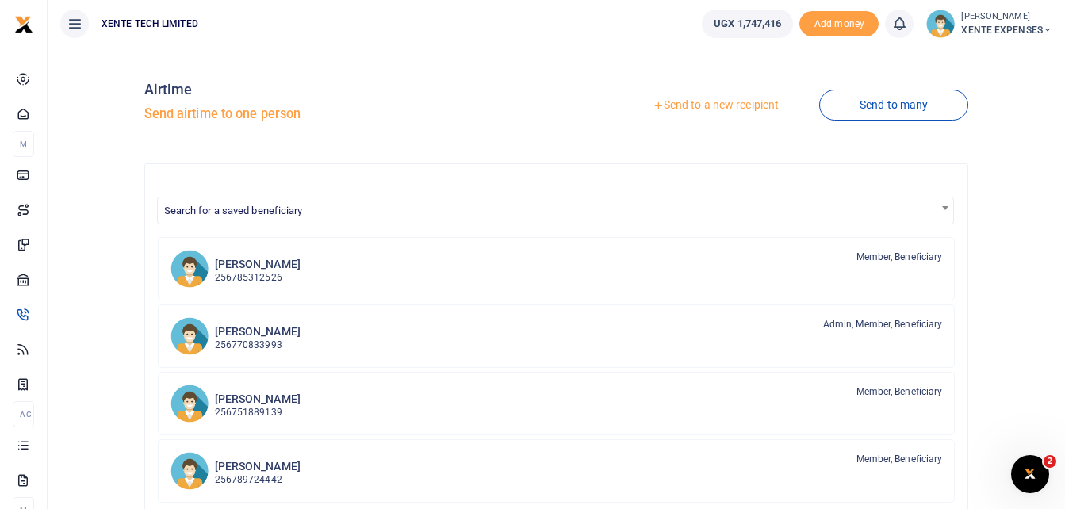
click at [716, 104] on link "Send to a new recipient" at bounding box center [715, 105] width 207 height 29
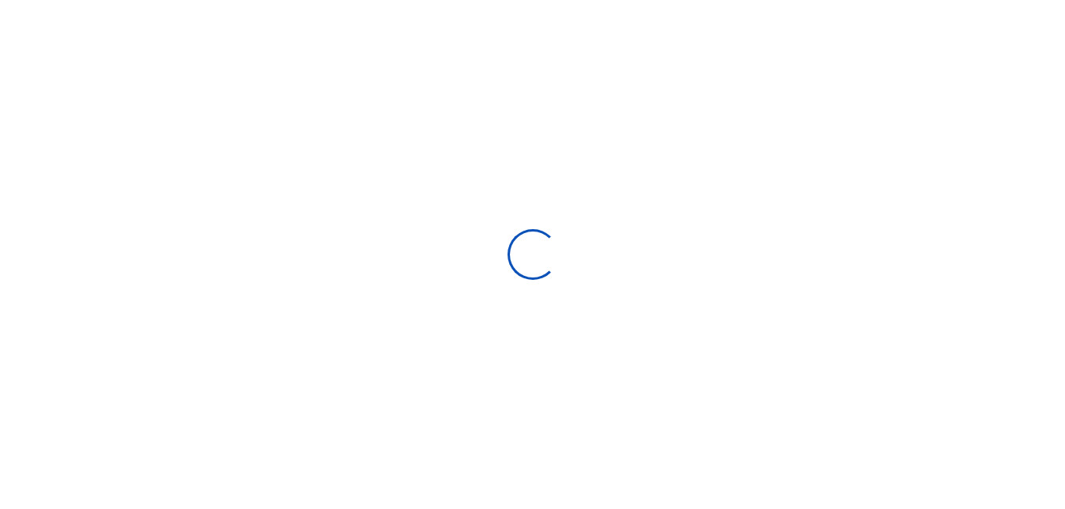
select select "Loading categories"
select select
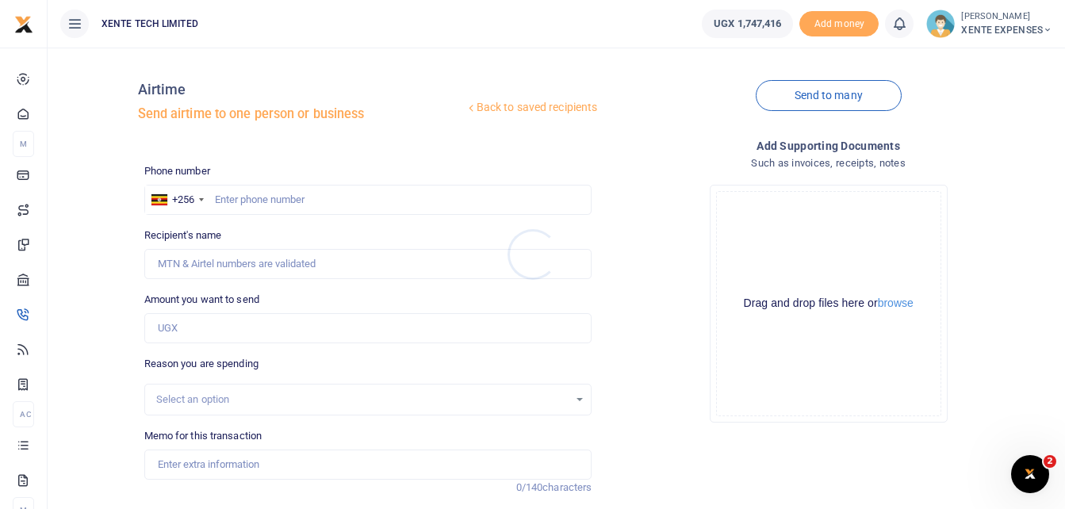
click at [257, 194] on div at bounding box center [532, 254] width 1065 height 509
click at [248, 203] on input "text" at bounding box center [368, 200] width 448 height 30
type input "772644350"
type input "Monica Aceng"
type input "772644350"
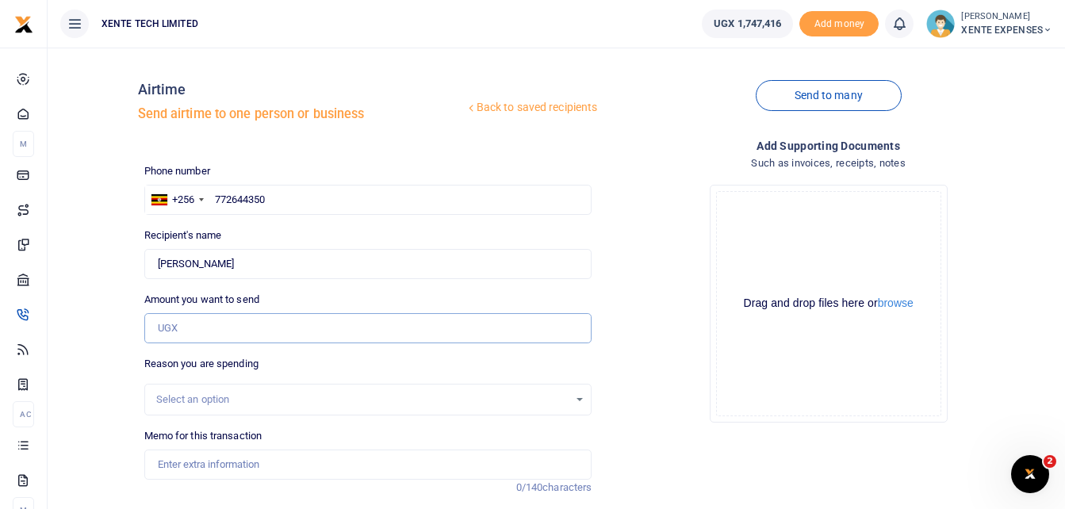
click at [205, 331] on input "Amount you want to send" at bounding box center [368, 328] width 448 height 30
paste input "20,000"
type input "20,000"
click at [193, 404] on div "Select an option" at bounding box center [362, 400] width 413 height 16
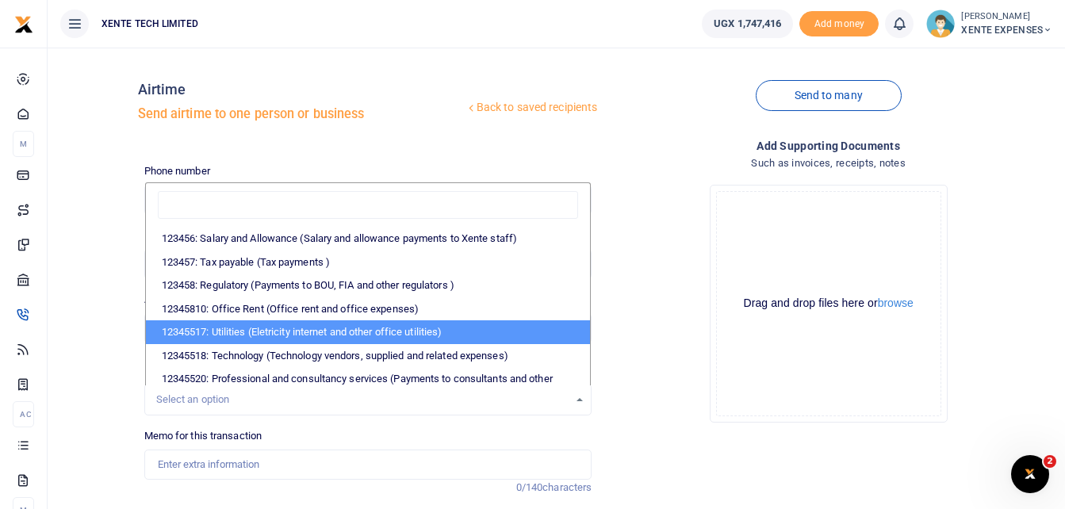
click at [265, 340] on li "12345517: Utilities (Eletricity internet and other office utilities)" at bounding box center [368, 332] width 445 height 24
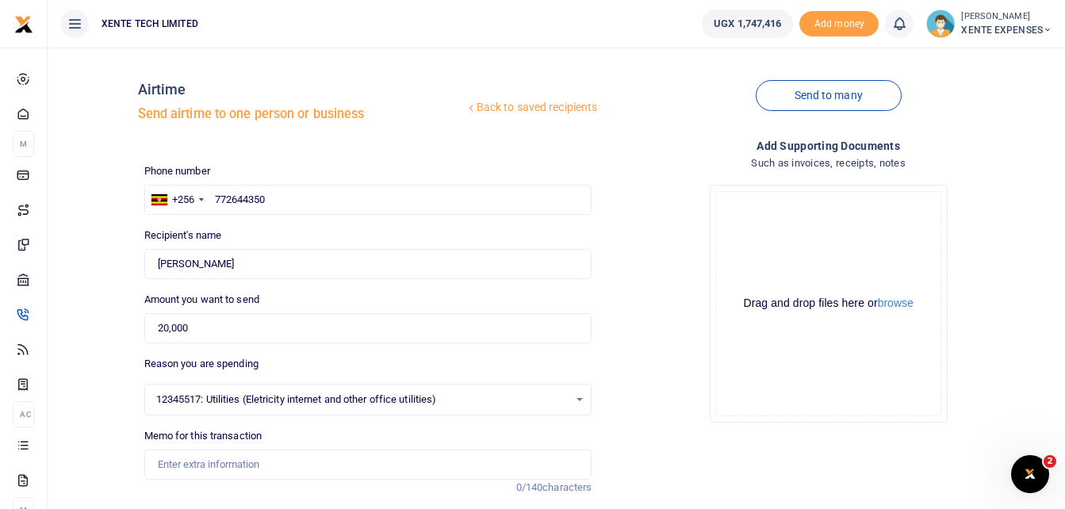
click at [581, 399] on div "12345517: Utilities (Eletricity internet and other office utilities) Select an …" at bounding box center [368, 399] width 447 height 17
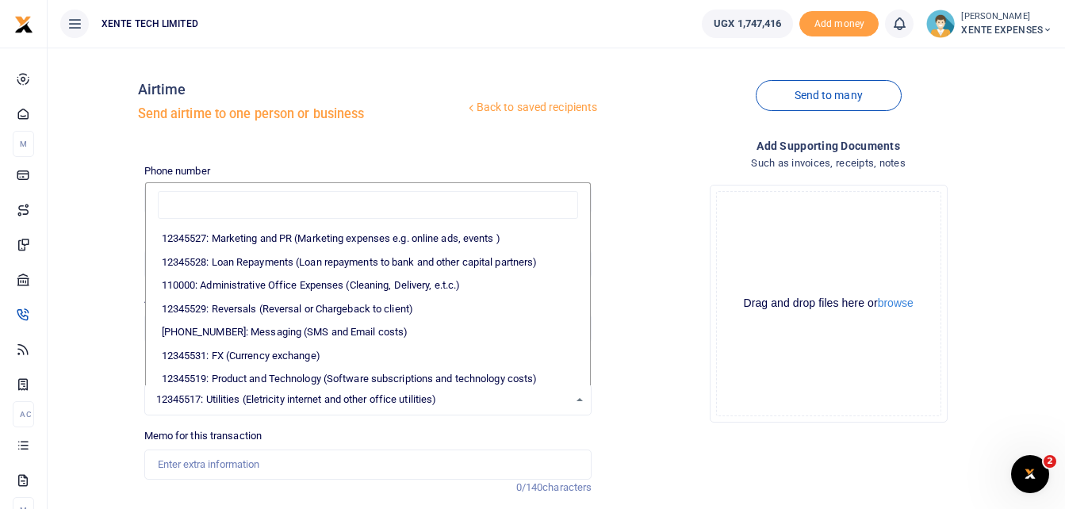
scroll to position [271, 0]
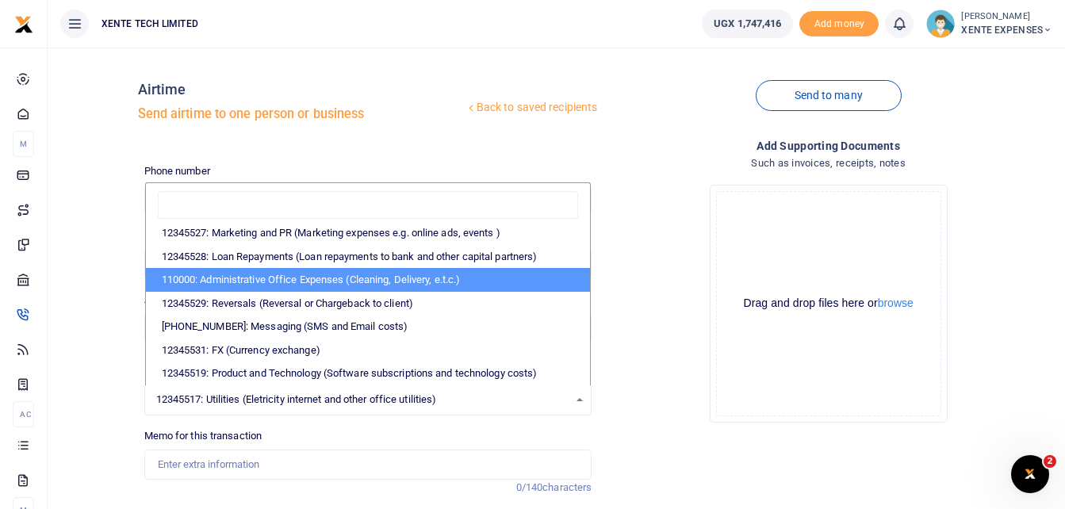
click at [389, 278] on li "110000: Administrative Office Expenses (Cleaning, Delivery, e.t.c.)" at bounding box center [368, 280] width 445 height 24
select select "21"
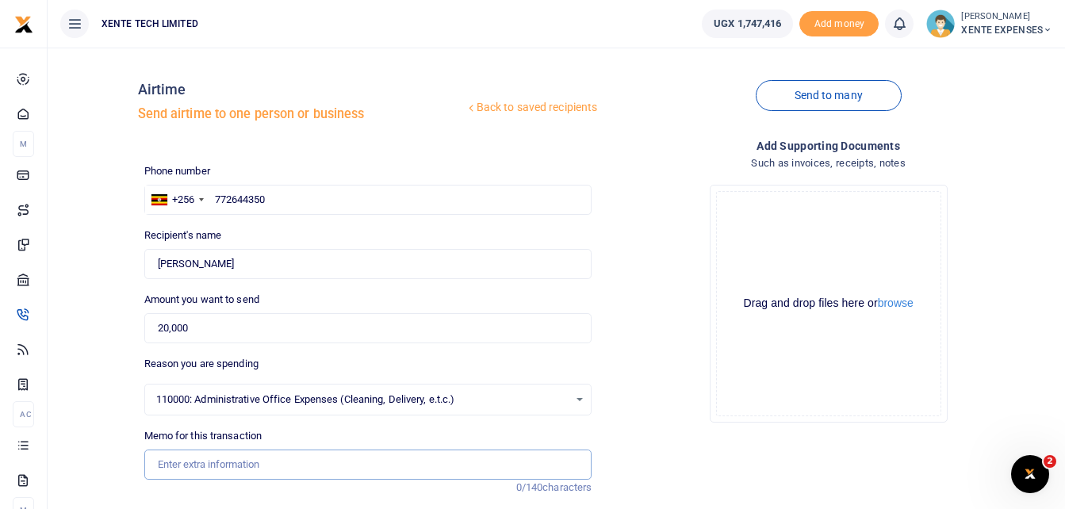
click at [204, 463] on input "Memo for this transaction" at bounding box center [368, 465] width 448 height 30
paste input "Airtime facilitation for the UNCDF project"
type input "Airtime facilitation for the UNCDF project"
click at [579, 400] on div "110000: Administrative Office Expenses (Cleaning, Delivery, e.t.c.) Select an o…" at bounding box center [368, 399] width 447 height 17
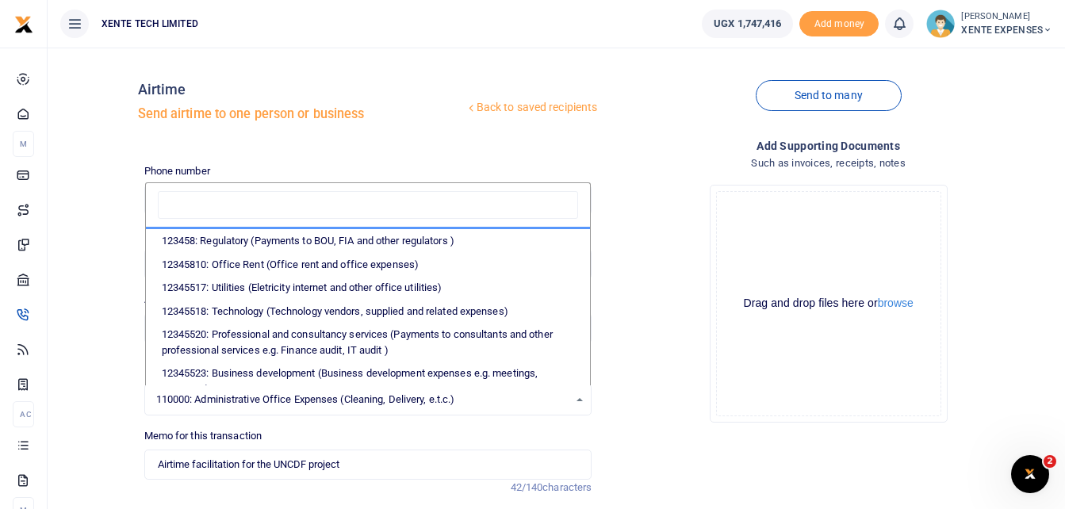
scroll to position [81, 0]
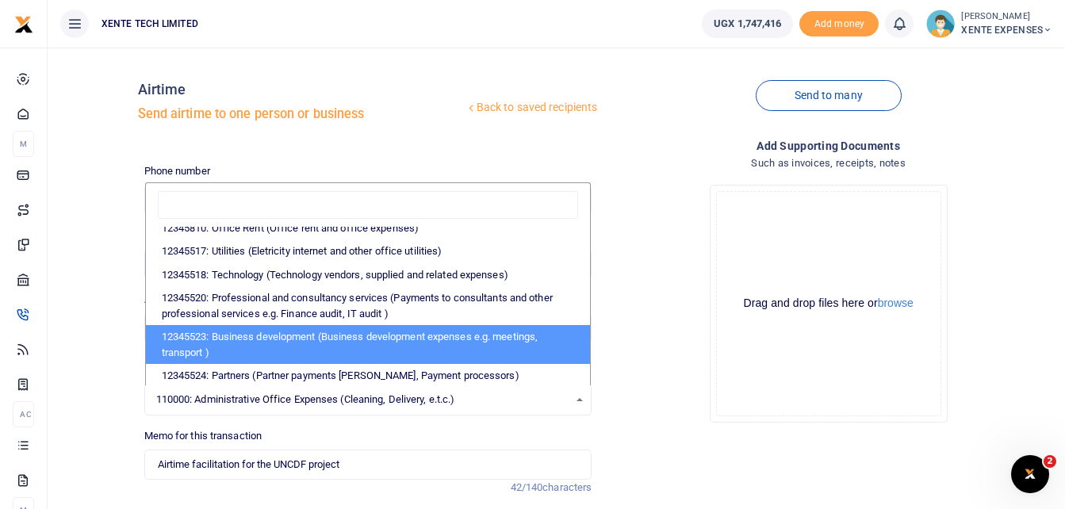
click at [496, 328] on li "12345523: Business development (Business development expenses e.g. meetings, tr…" at bounding box center [368, 344] width 445 height 39
select select "15"
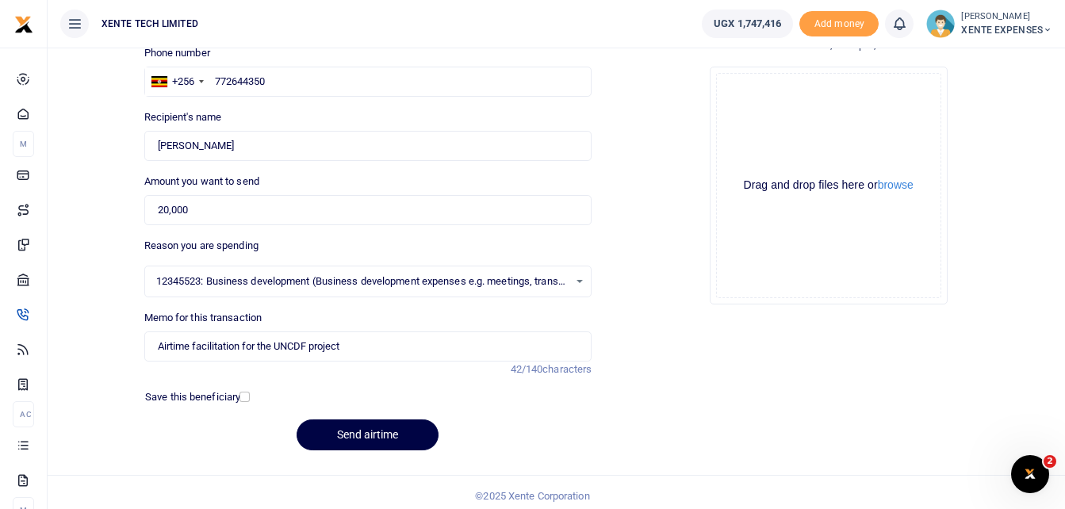
scroll to position [126, 0]
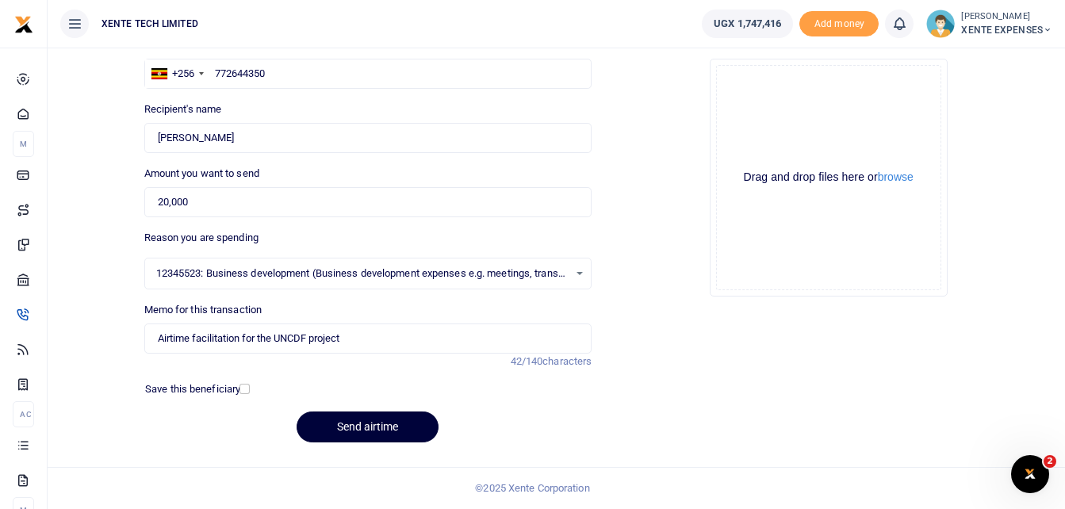
click at [368, 420] on button "Send airtime" at bounding box center [368, 427] width 142 height 31
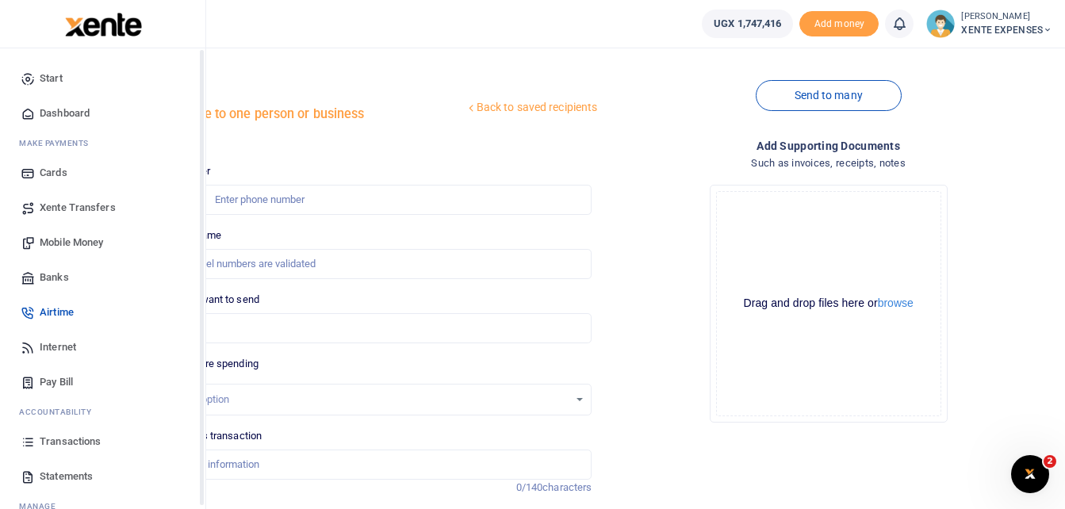
click at [67, 439] on span "Transactions" at bounding box center [70, 442] width 61 height 16
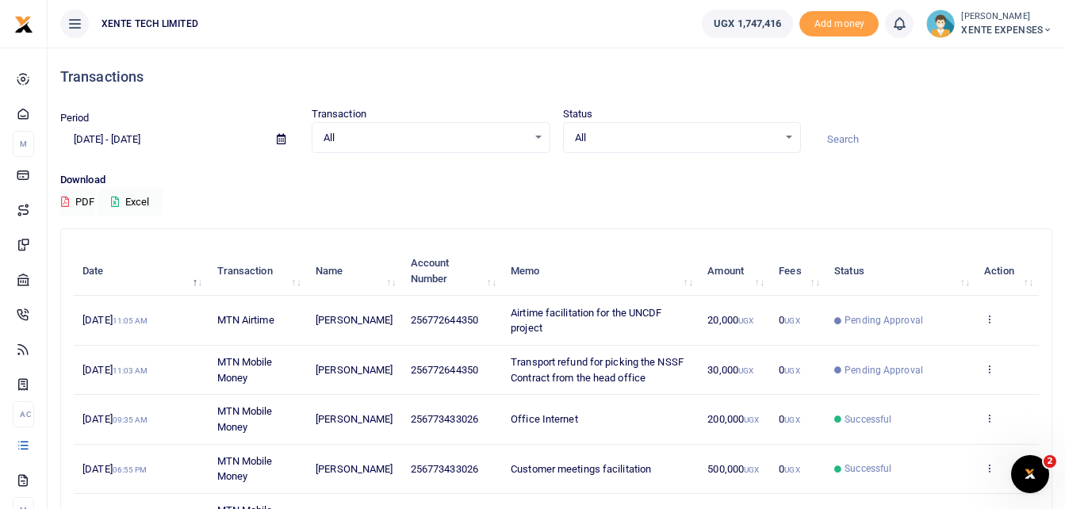
click at [614, 359] on span "Transport refund for picking the NSSF Contract from the head office" at bounding box center [597, 370] width 173 height 28
click at [988, 369] on icon at bounding box center [989, 368] width 10 height 11
click at [944, 397] on link "View details" at bounding box center [931, 396] width 125 height 22
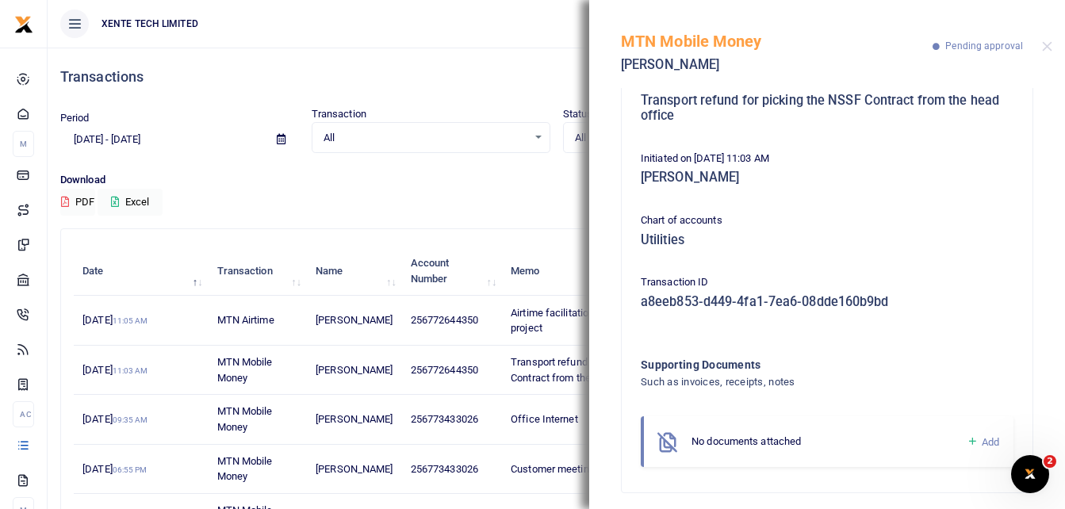
scroll to position [171, 0]
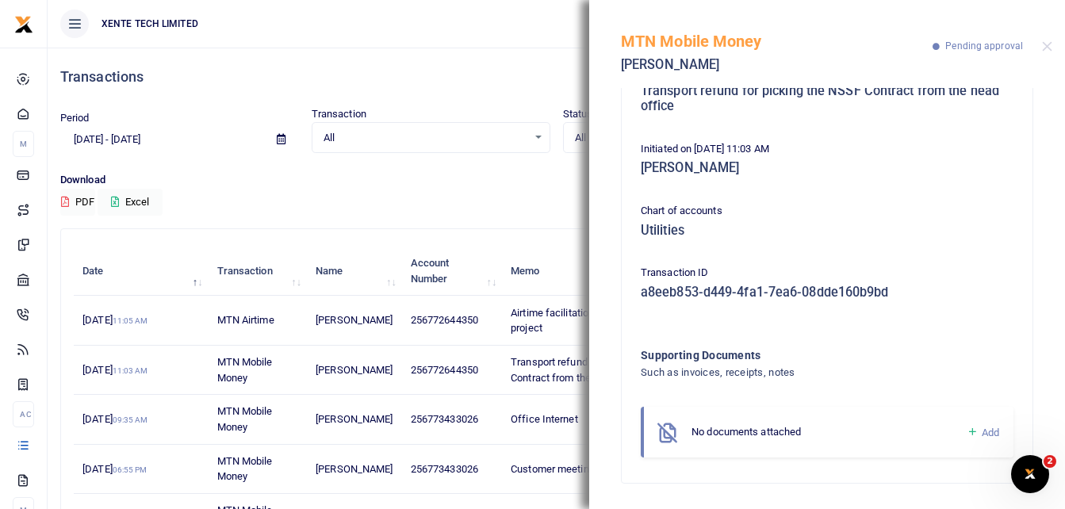
click at [723, 232] on h5 "Utilities" at bounding box center [827, 231] width 373 height 16
drag, startPoint x: 723, startPoint y: 230, endPoint x: 685, endPoint y: 226, distance: 38.3
click at [720, 229] on h5 "Utilities" at bounding box center [827, 231] width 373 height 16
click at [676, 225] on h5 "Utilities" at bounding box center [827, 231] width 373 height 16
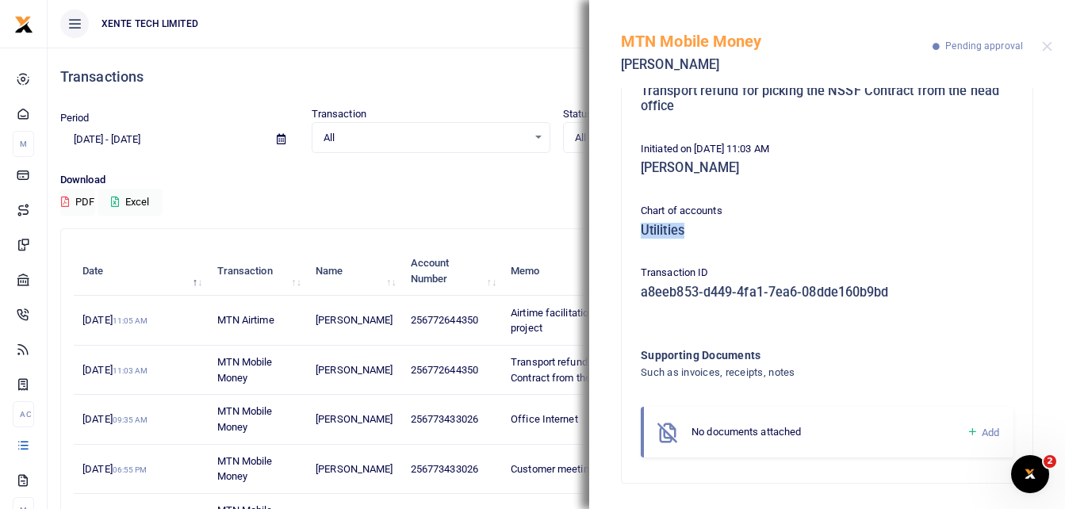
drag, startPoint x: 676, startPoint y: 225, endPoint x: 645, endPoint y: 225, distance: 30.9
click at [645, 225] on h5 "Utilities" at bounding box center [827, 231] width 373 height 16
click at [489, 56] on div "Transactions" at bounding box center [556, 77] width 992 height 59
